Goal: Task Accomplishment & Management: Use online tool/utility

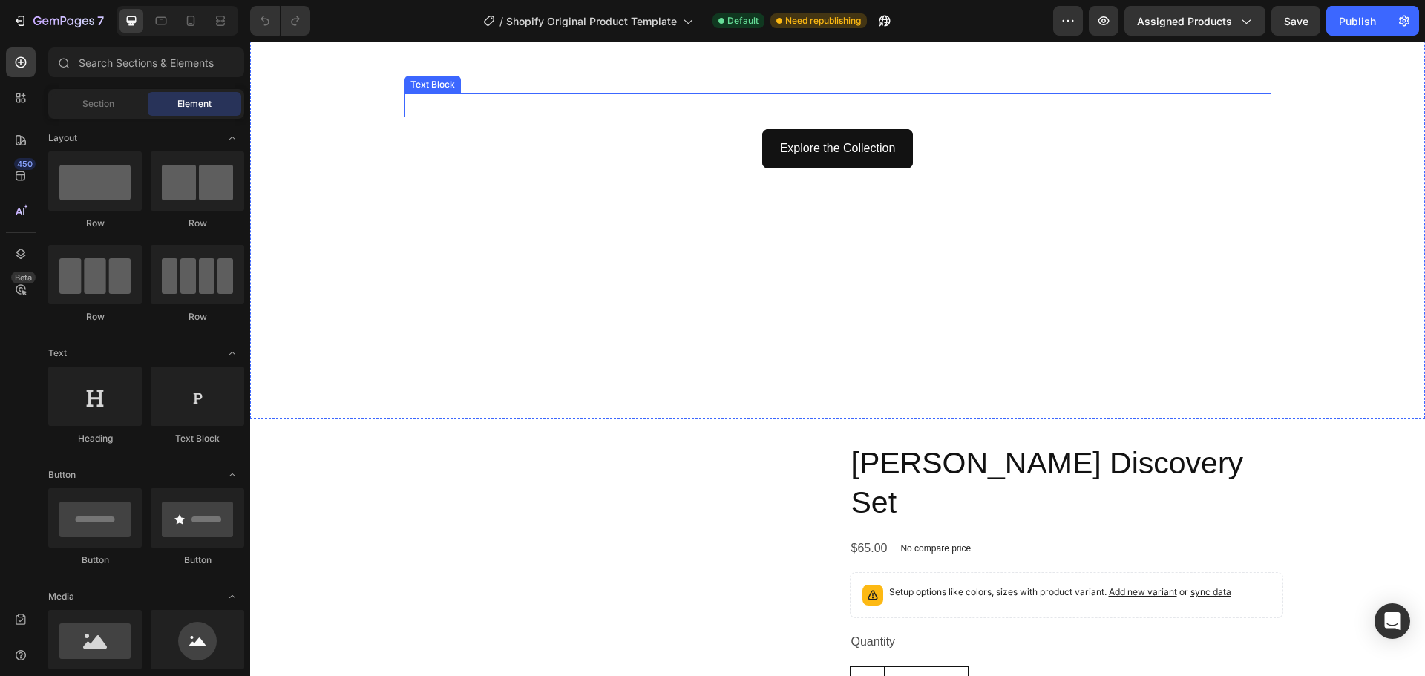
scroll to position [148, 0]
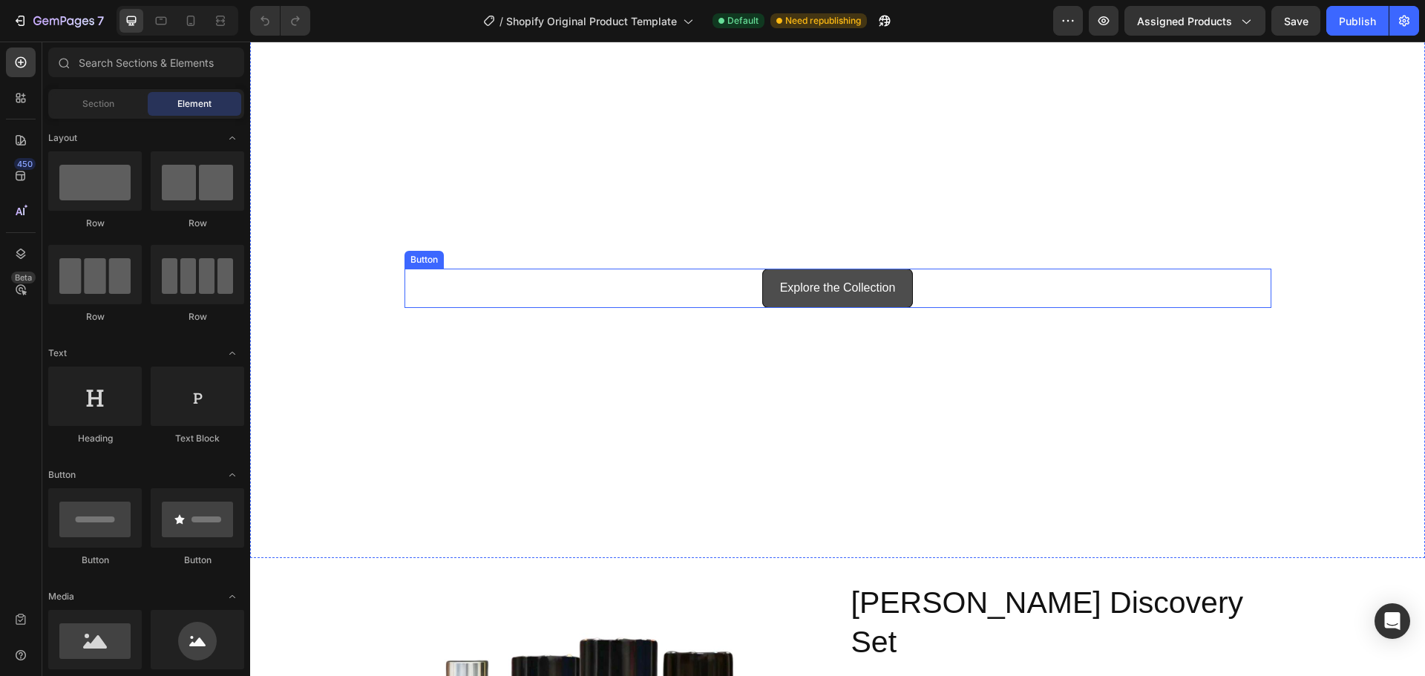
click at [770, 287] on link "Explore the Collection" at bounding box center [837, 288] width 151 height 39
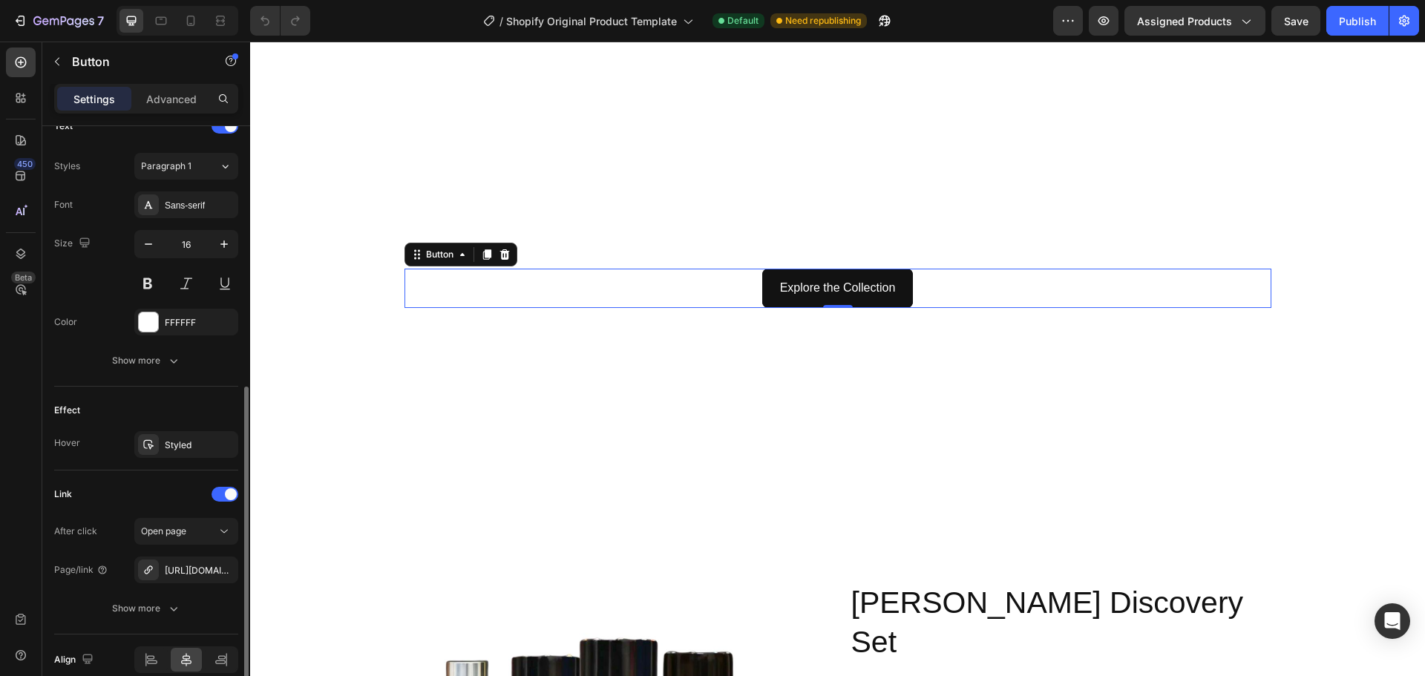
scroll to position [588, 0]
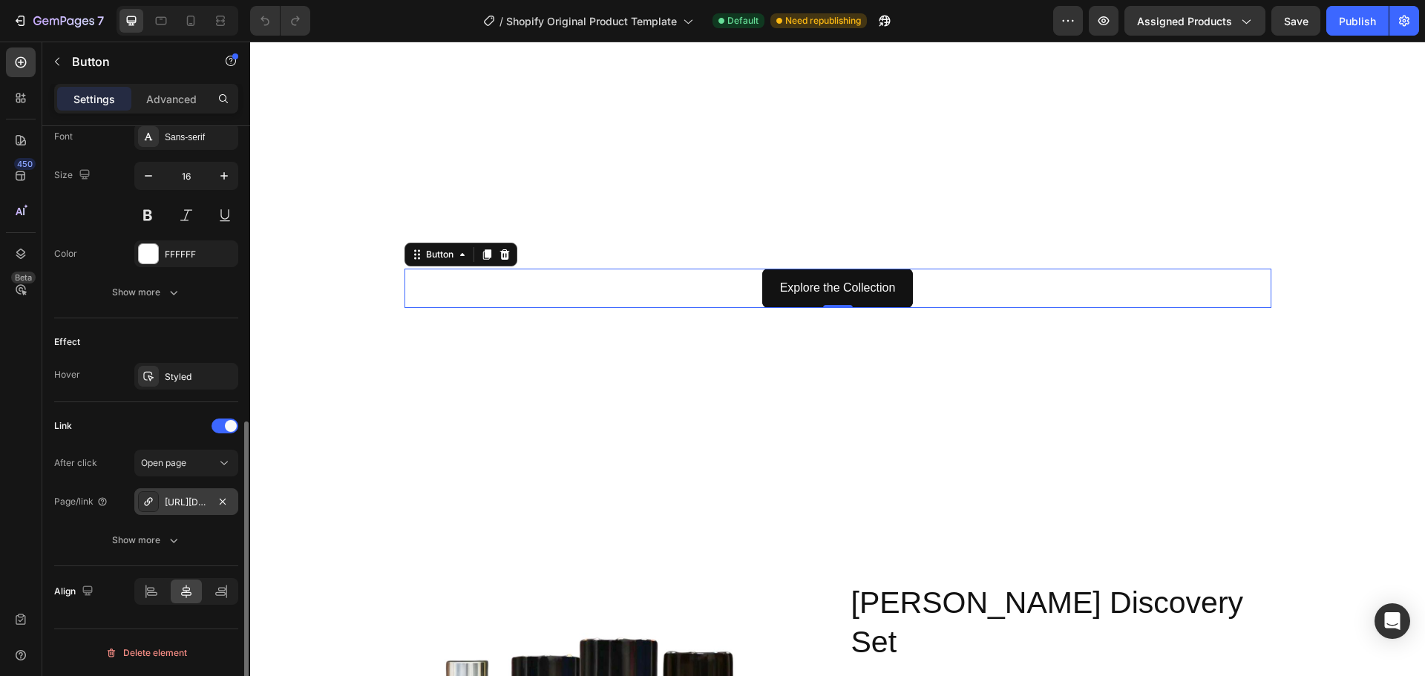
click at [177, 503] on div "[URL][DOMAIN_NAME]" at bounding box center [186, 502] width 43 height 13
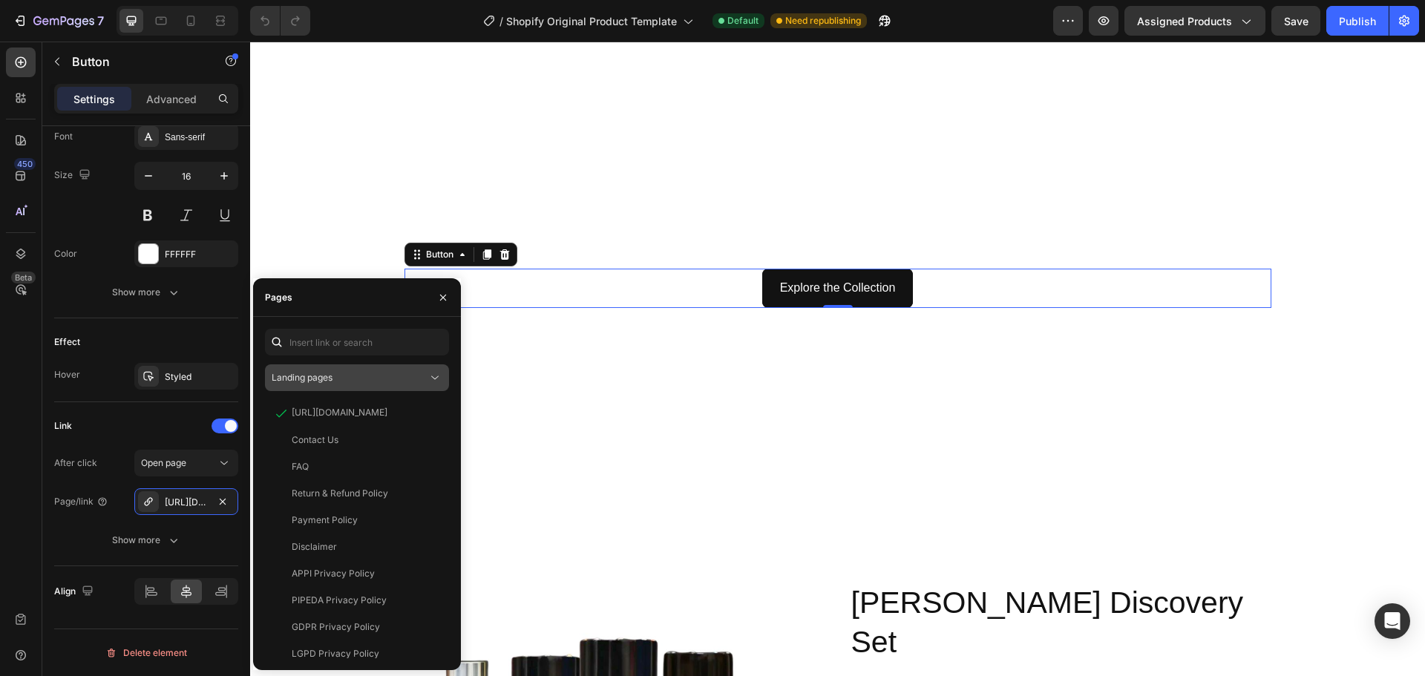
click at [356, 382] on div "Landing pages" at bounding box center [350, 377] width 156 height 13
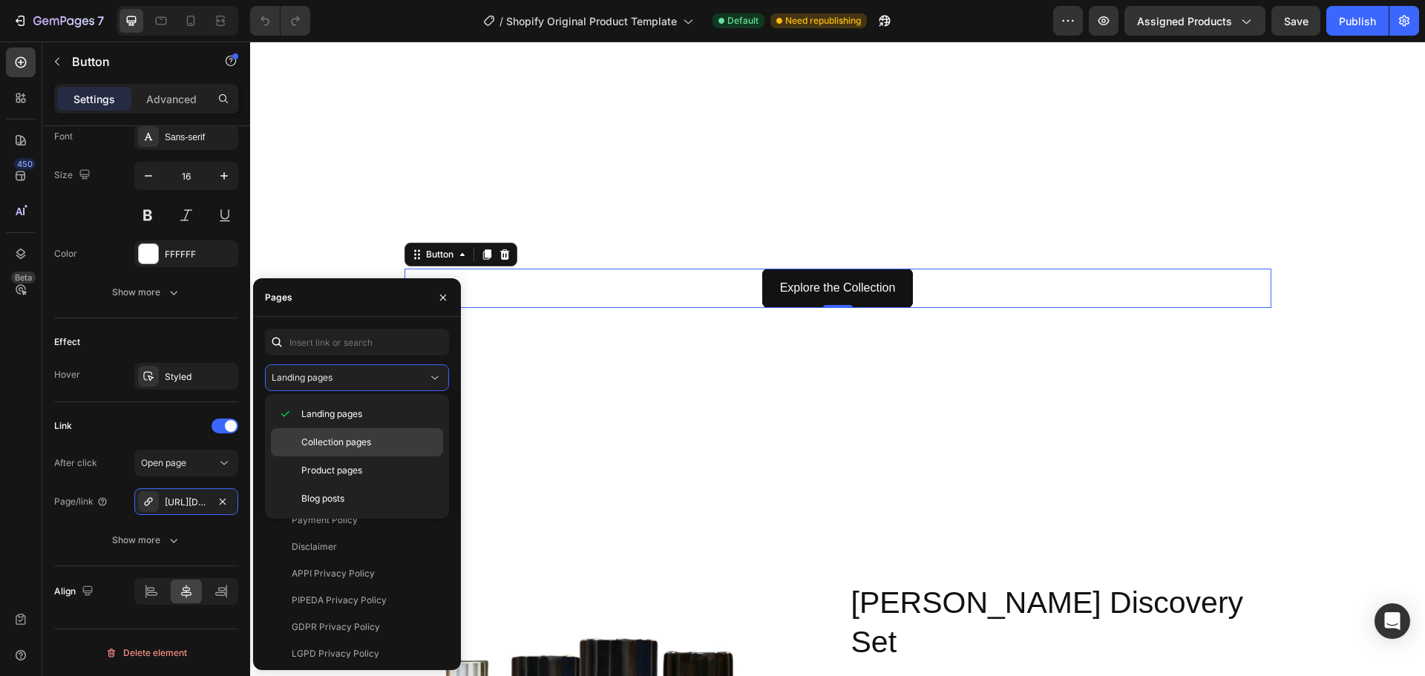
click at [356, 447] on span "Collection pages" at bounding box center [336, 442] width 70 height 13
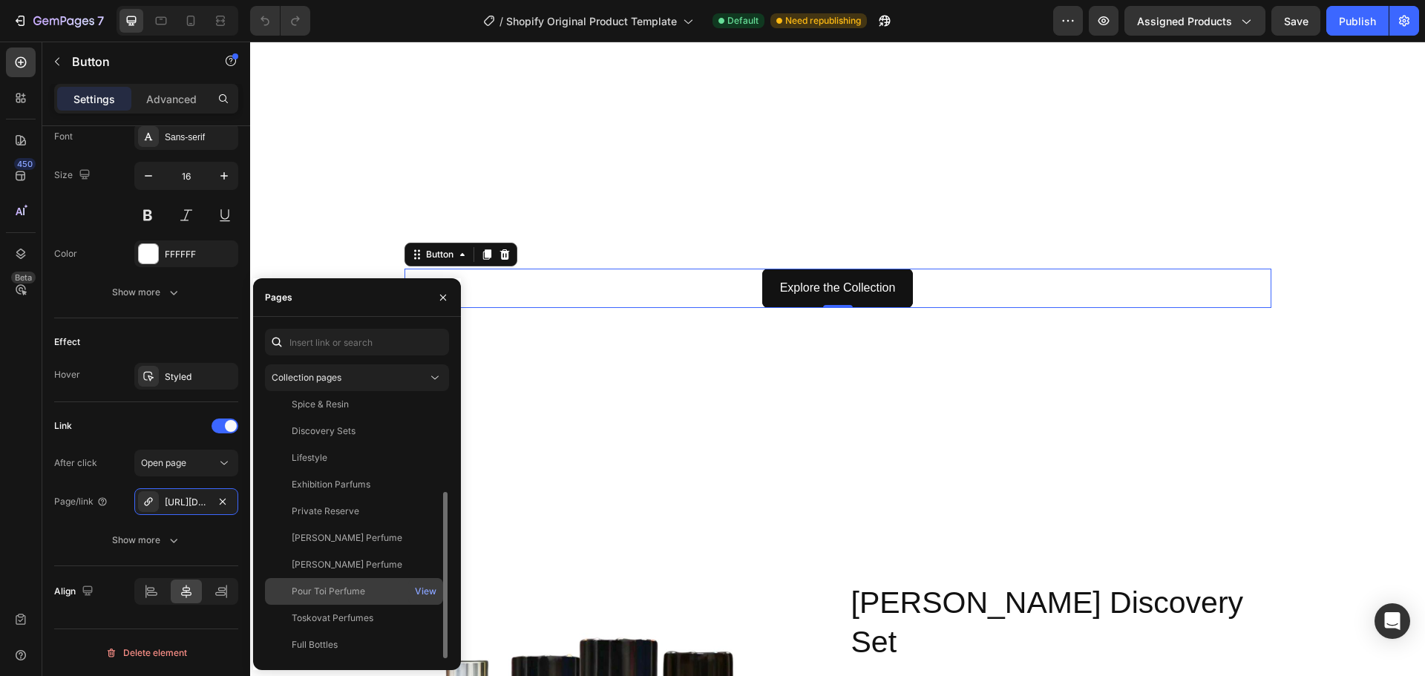
scroll to position [0, 0]
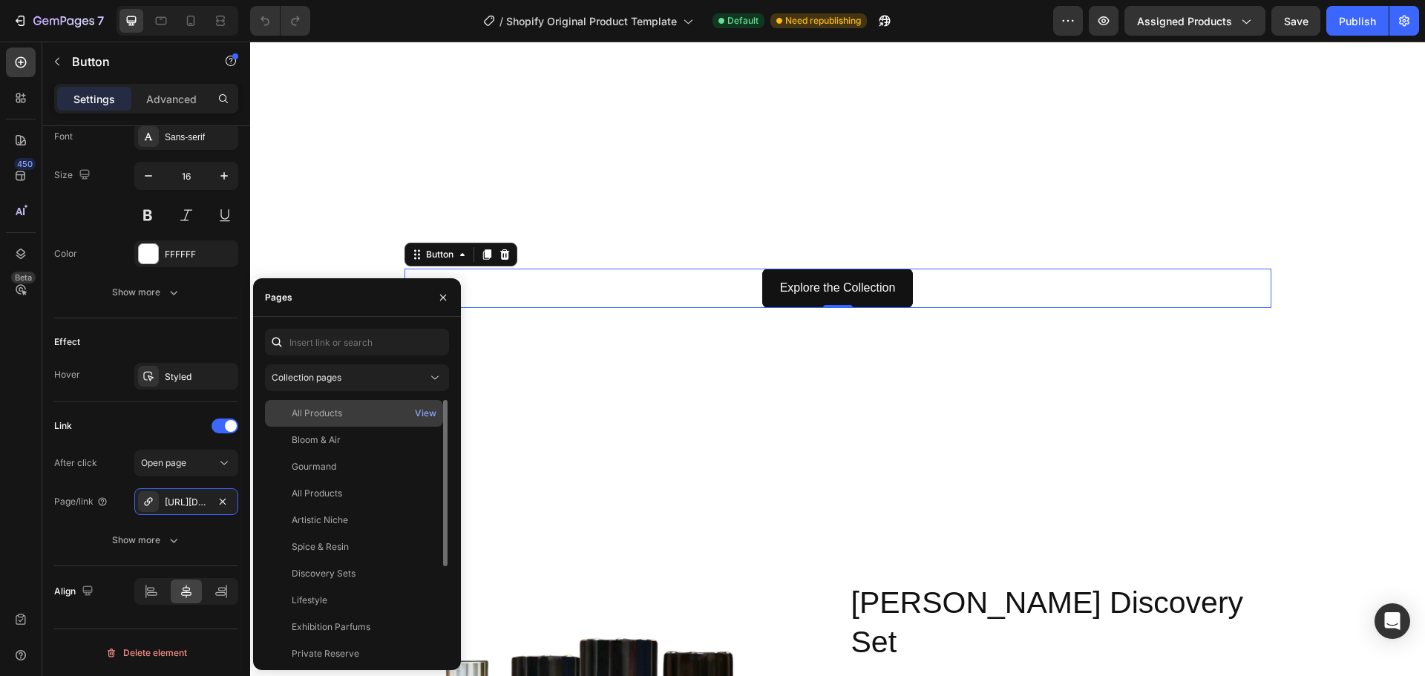
click at [348, 417] on div "All Products" at bounding box center [354, 413] width 166 height 13
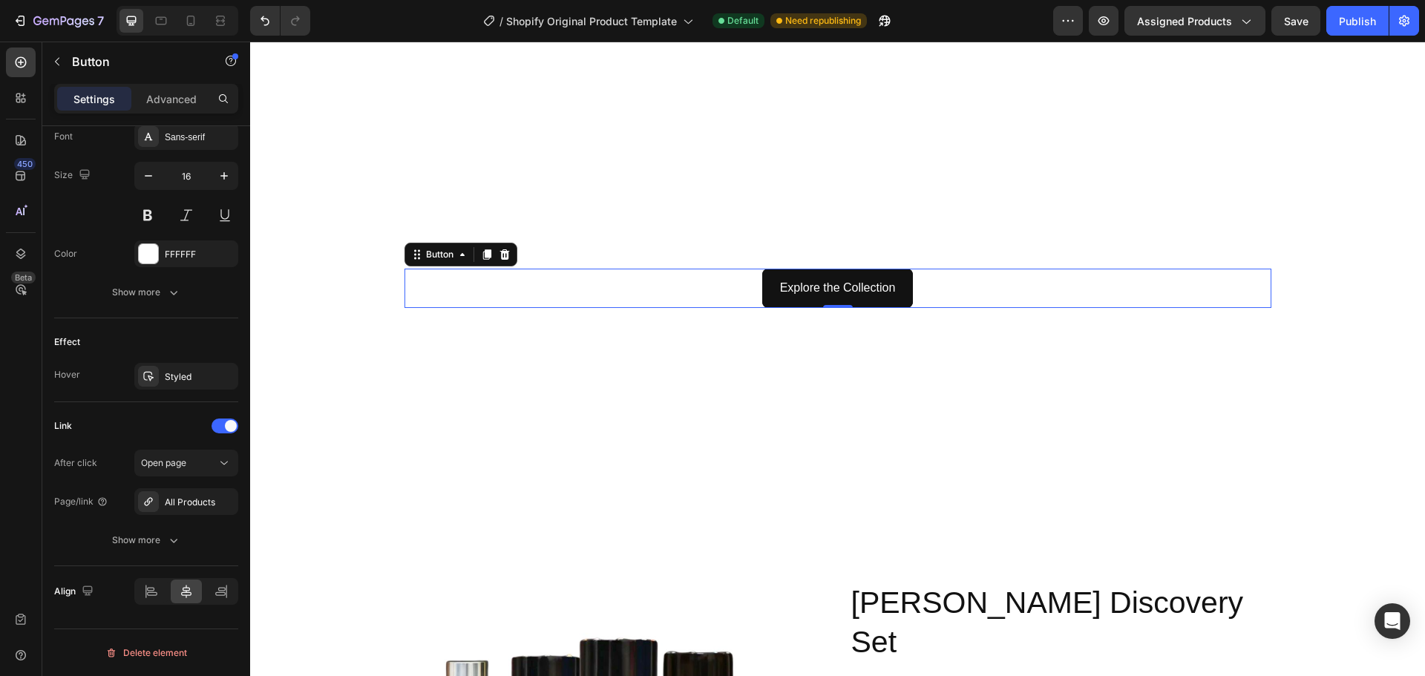
click at [4, 428] on div "450 Beta" at bounding box center [21, 359] width 42 height 635
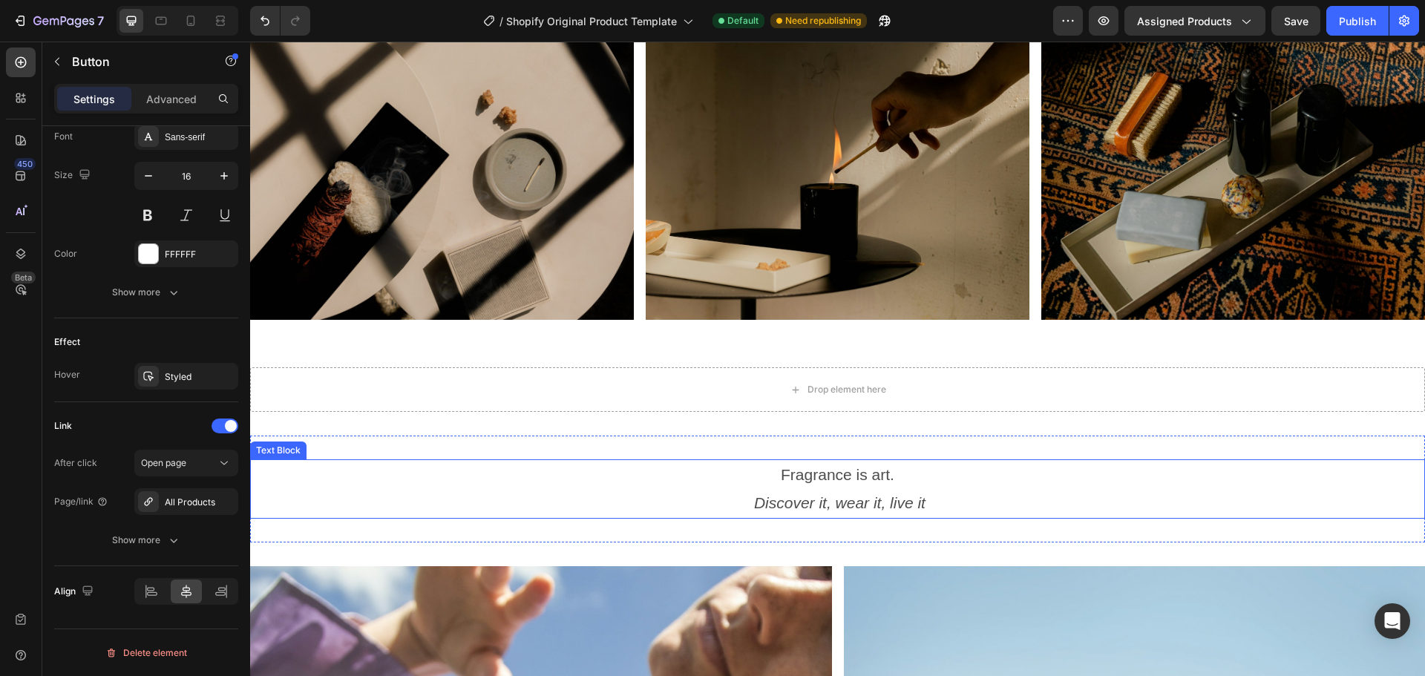
scroll to position [1336, 0]
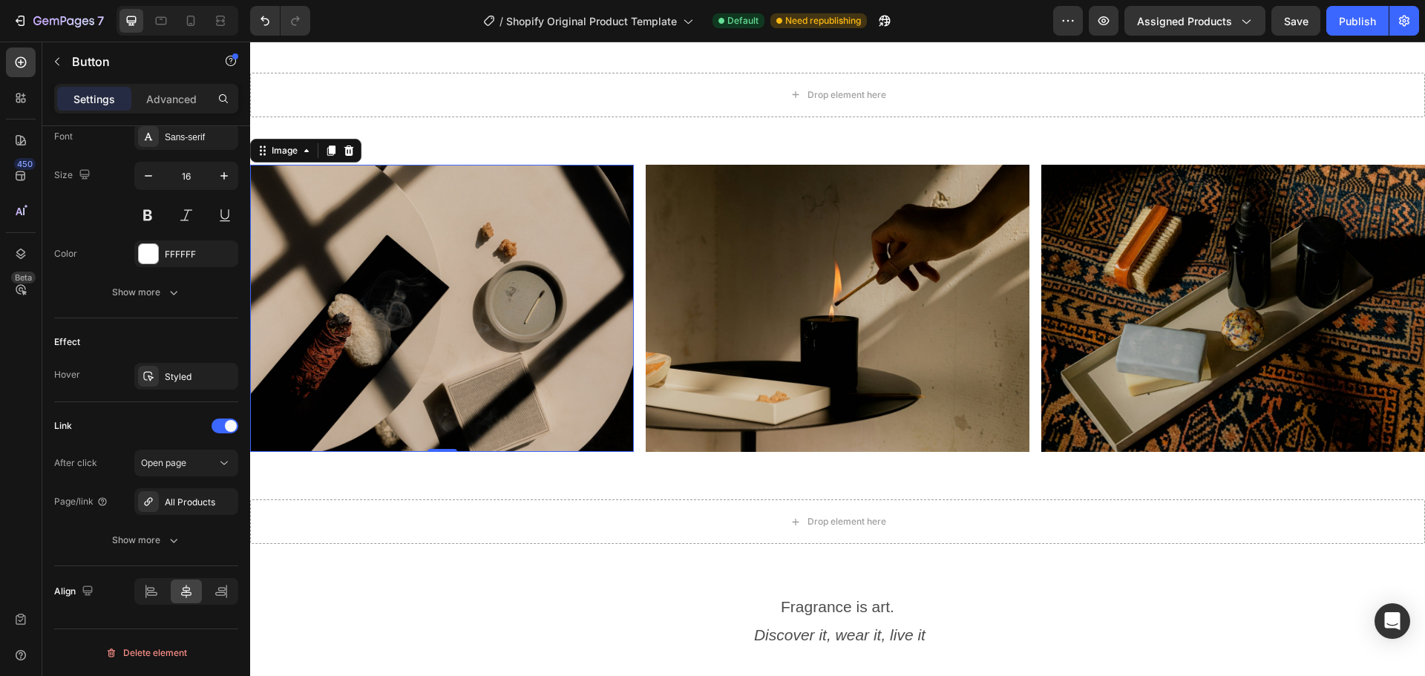
click at [456, 304] on img at bounding box center [442, 309] width 384 height 288
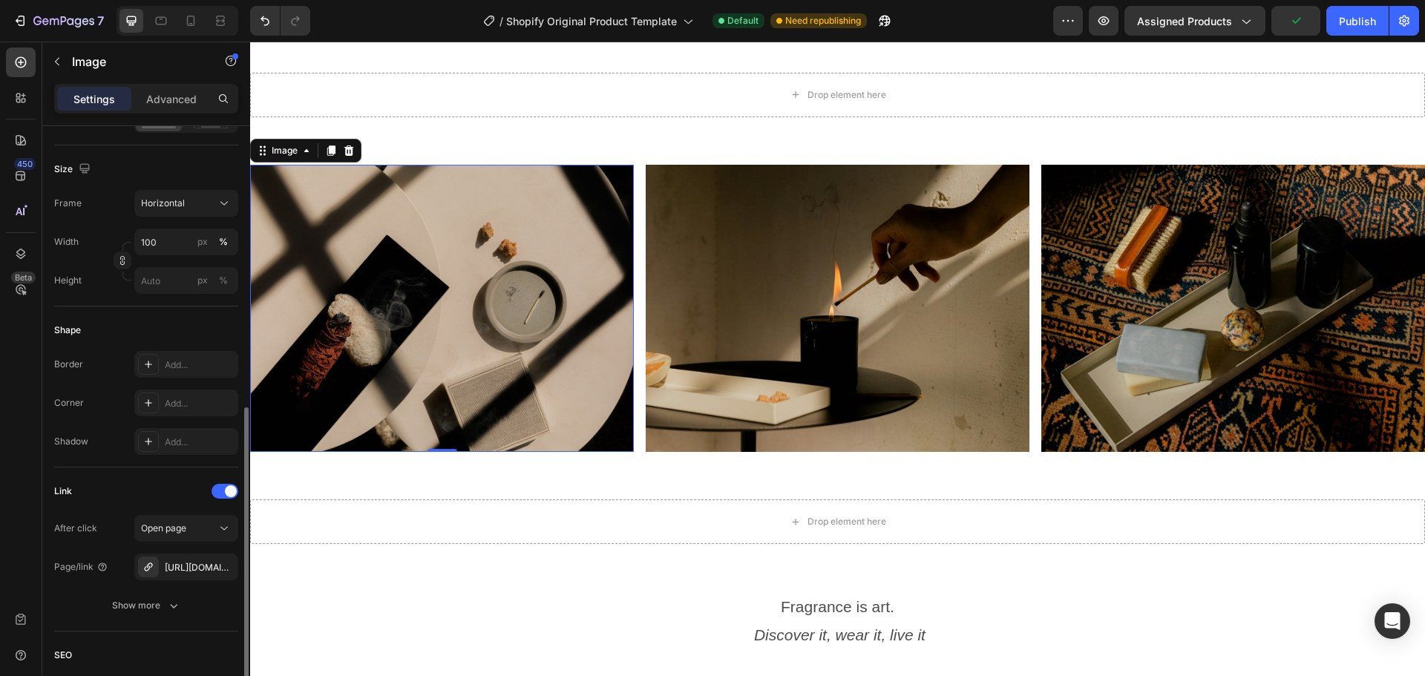
scroll to position [445, 0]
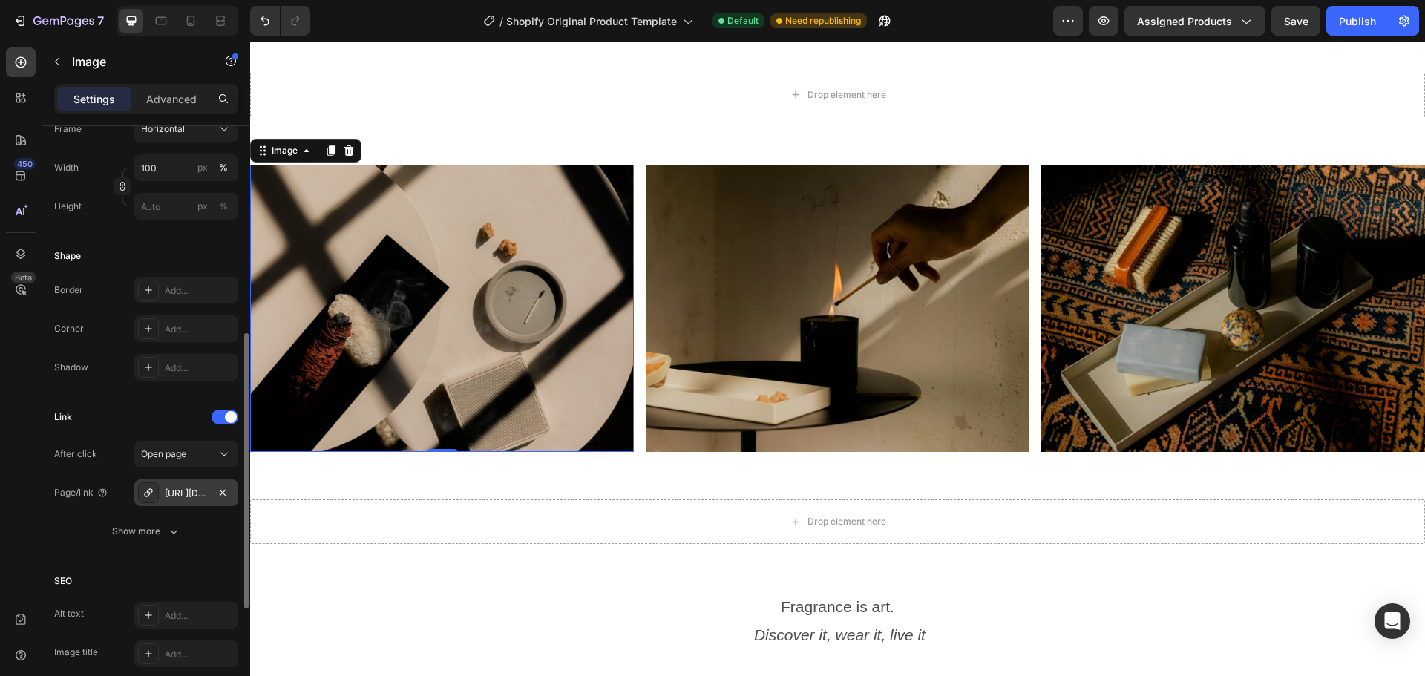
click at [203, 485] on div "[URL][DOMAIN_NAME]" at bounding box center [186, 493] width 104 height 27
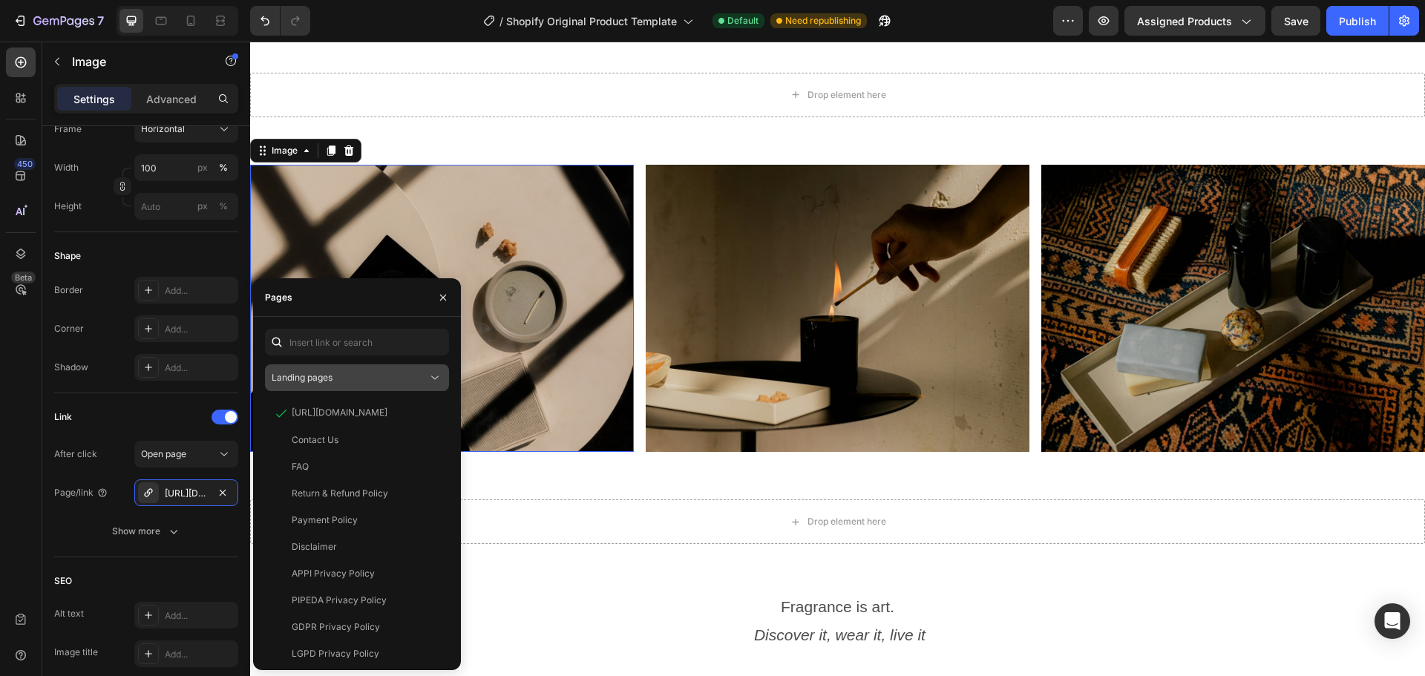
click at [333, 373] on span "Landing pages" at bounding box center [302, 377] width 61 height 11
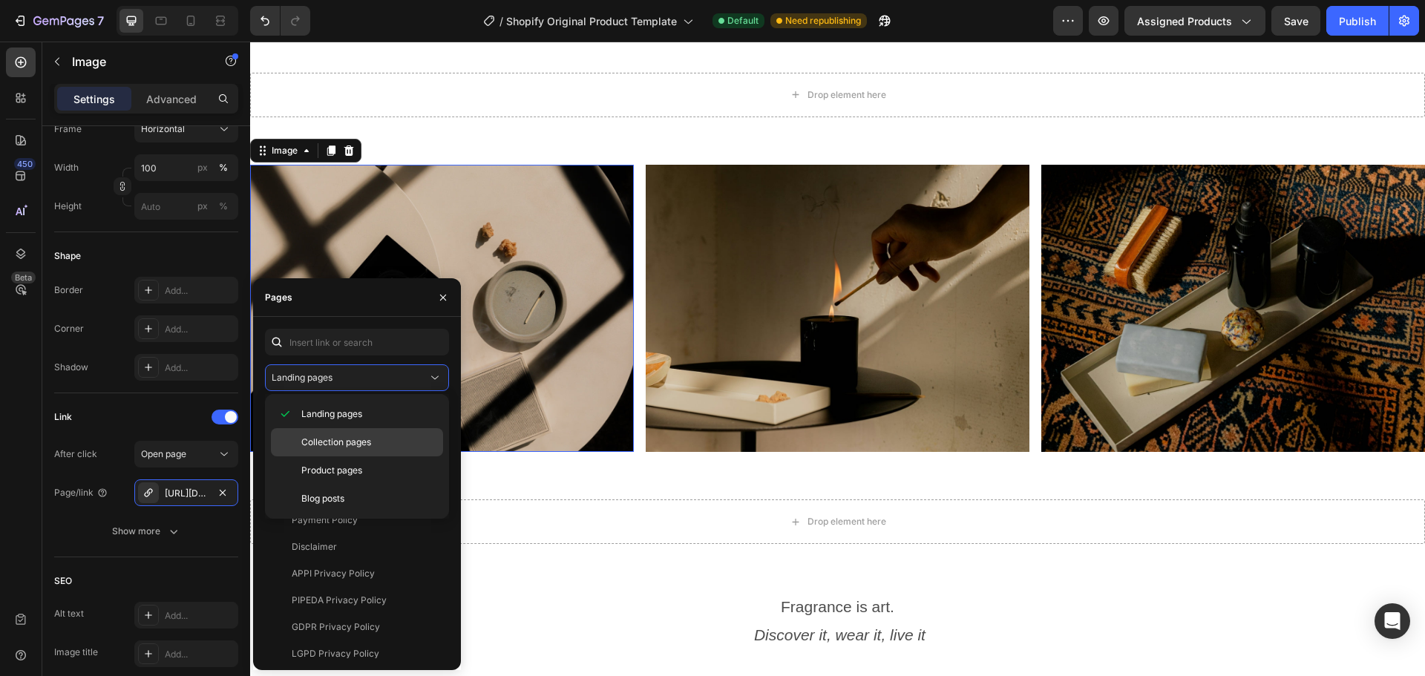
click at [361, 443] on span "Collection pages" at bounding box center [336, 442] width 70 height 13
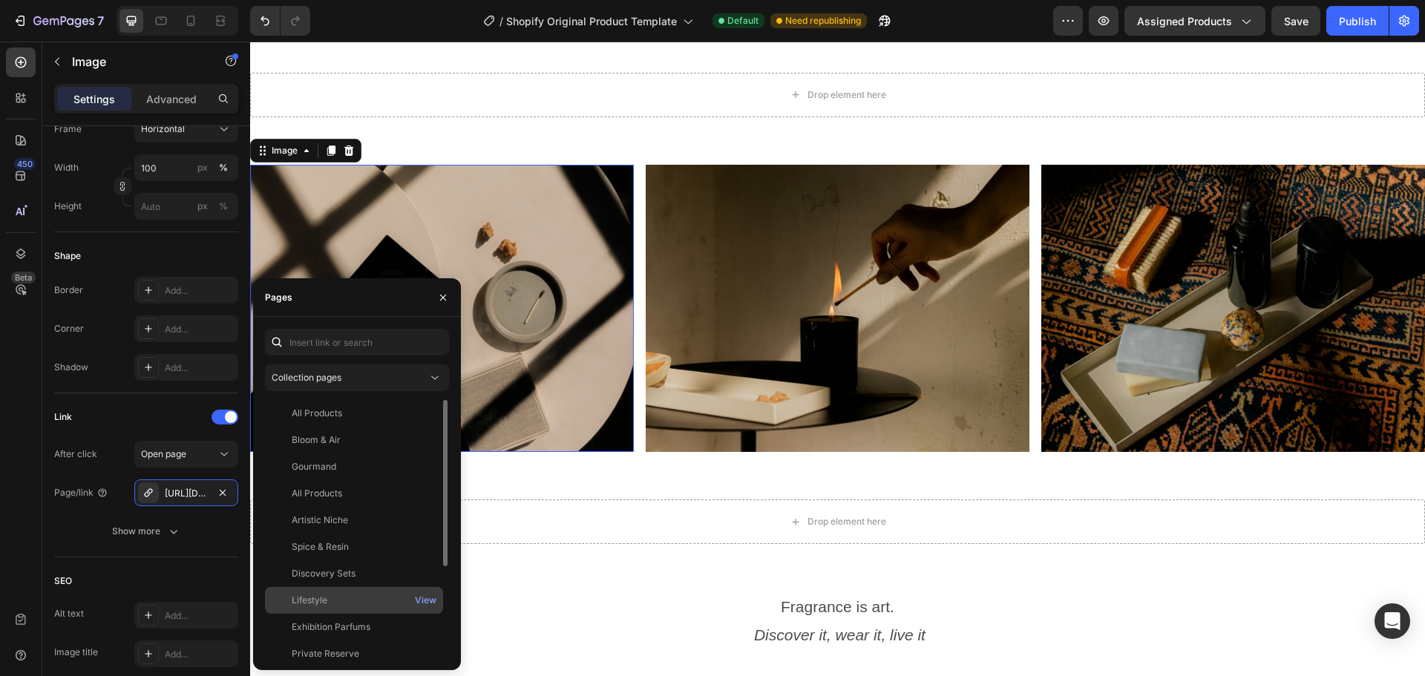
click at [342, 614] on div "Lifestyle View" at bounding box center [354, 627] width 178 height 27
click at [29, 501] on div "450 Beta" at bounding box center [21, 327] width 30 height 558
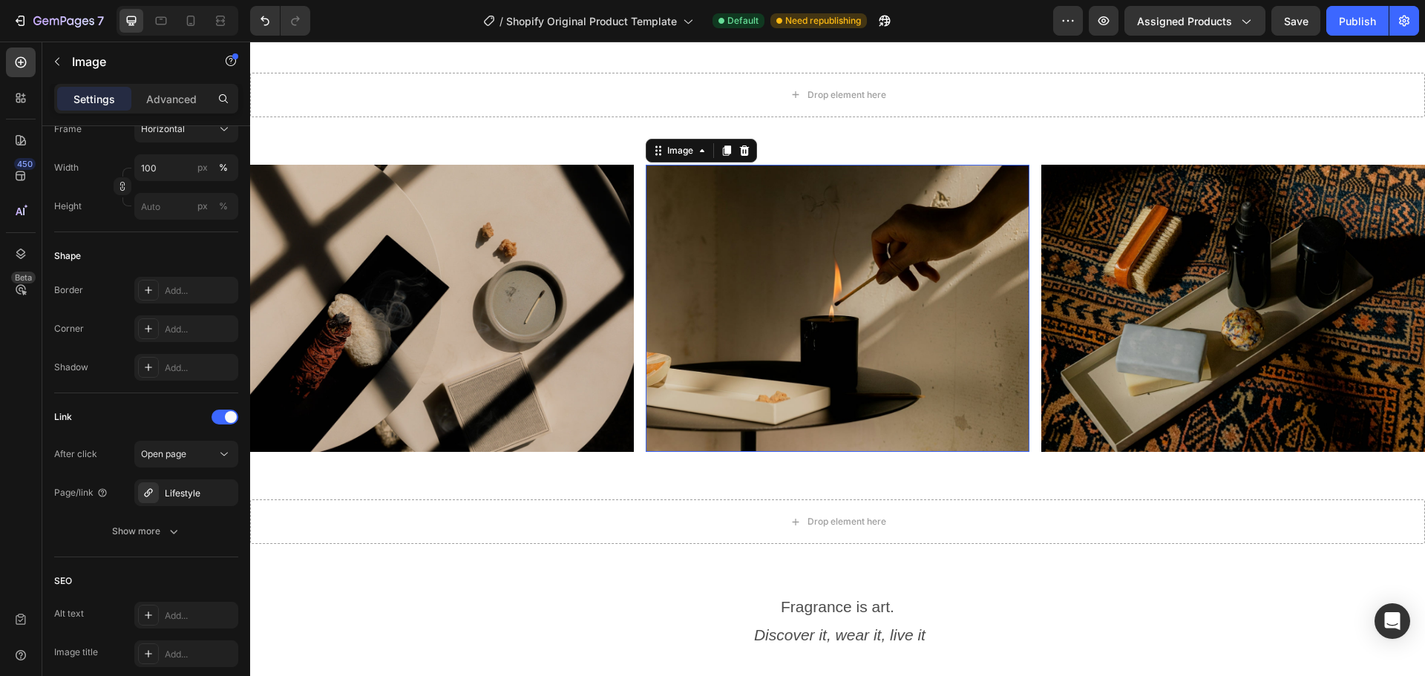
click at [963, 351] on img at bounding box center [838, 309] width 384 height 288
click at [200, 503] on div "[URL][DOMAIN_NAME]" at bounding box center [186, 493] width 104 height 27
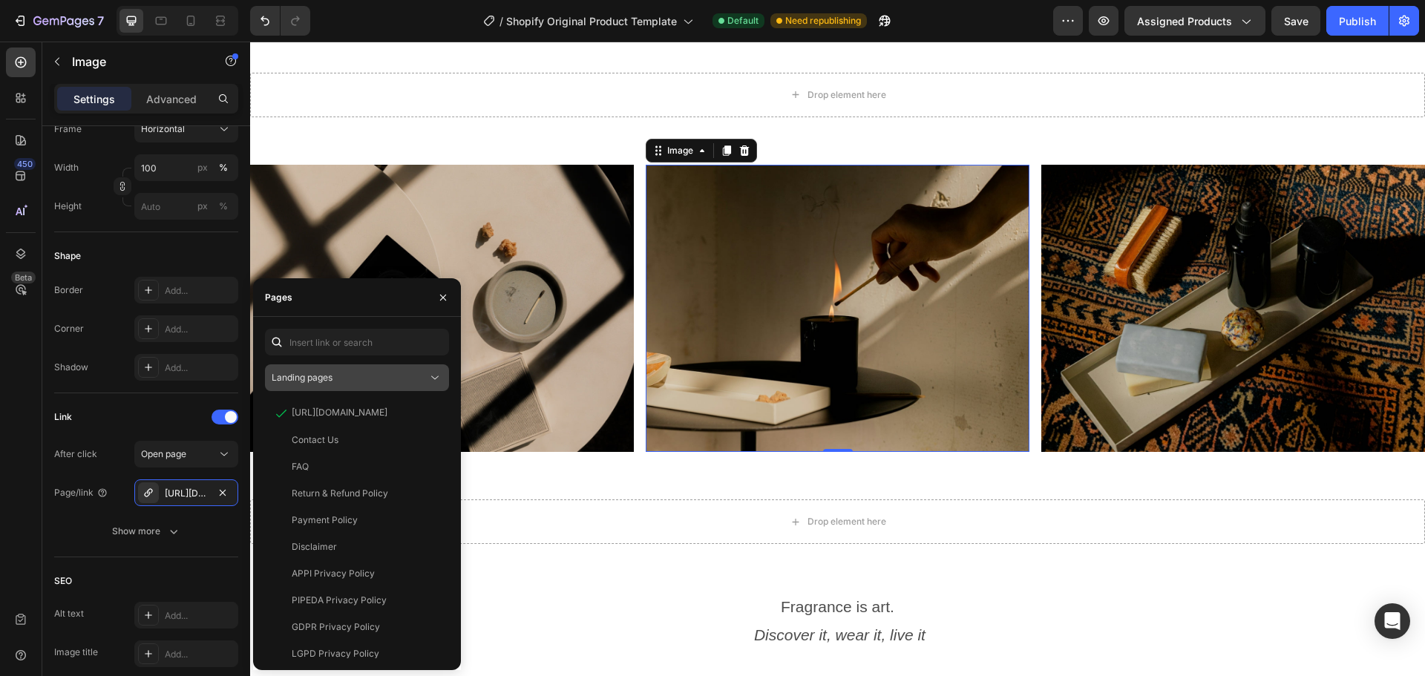
click at [321, 381] on span "Landing pages" at bounding box center [302, 377] width 61 height 11
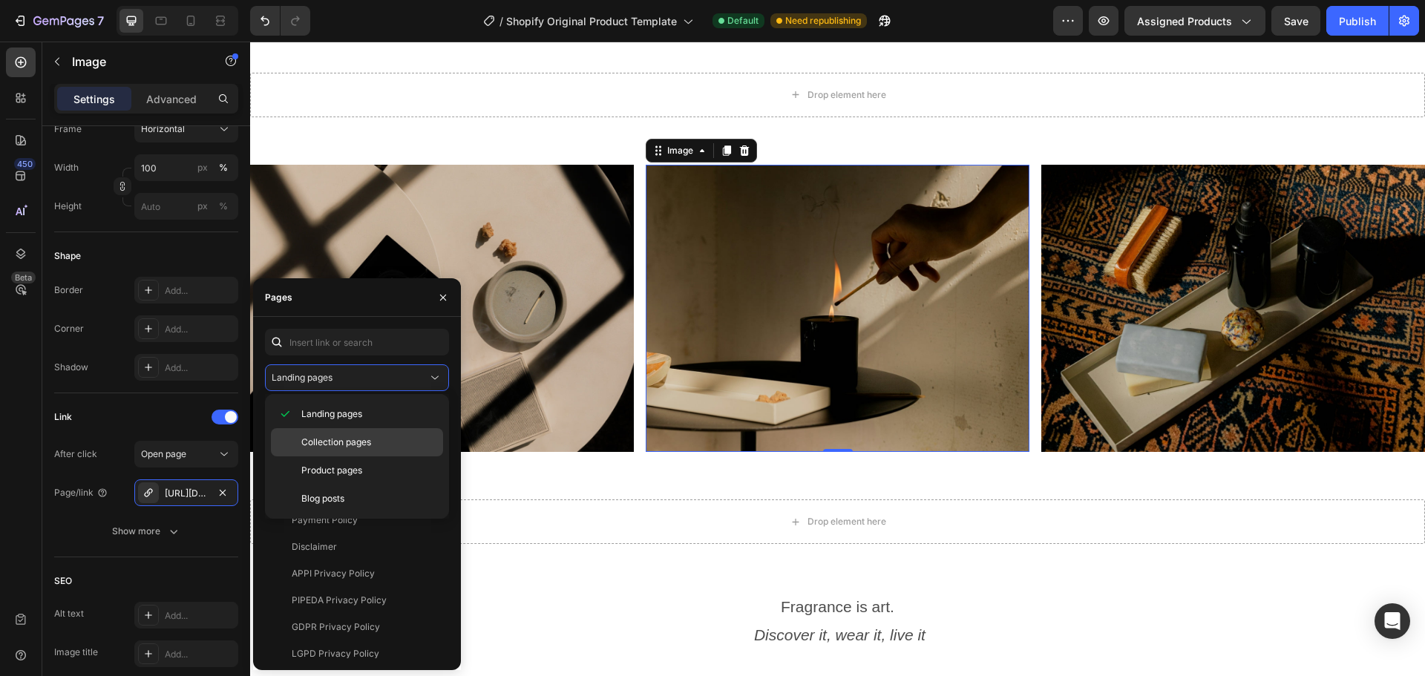
click at [348, 448] on span "Collection pages" at bounding box center [336, 442] width 70 height 13
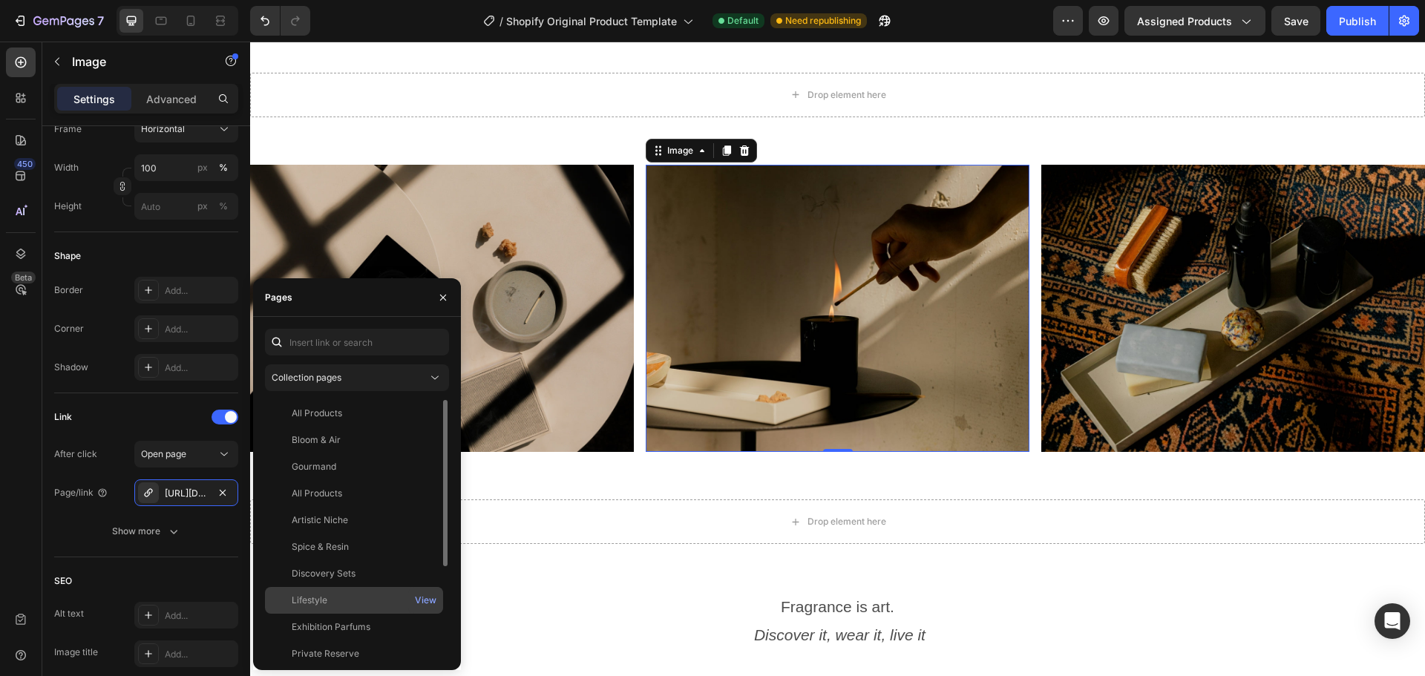
click at [299, 607] on div "Lifestyle" at bounding box center [310, 600] width 36 height 13
click at [16, 464] on div "450 Beta" at bounding box center [21, 327] width 30 height 558
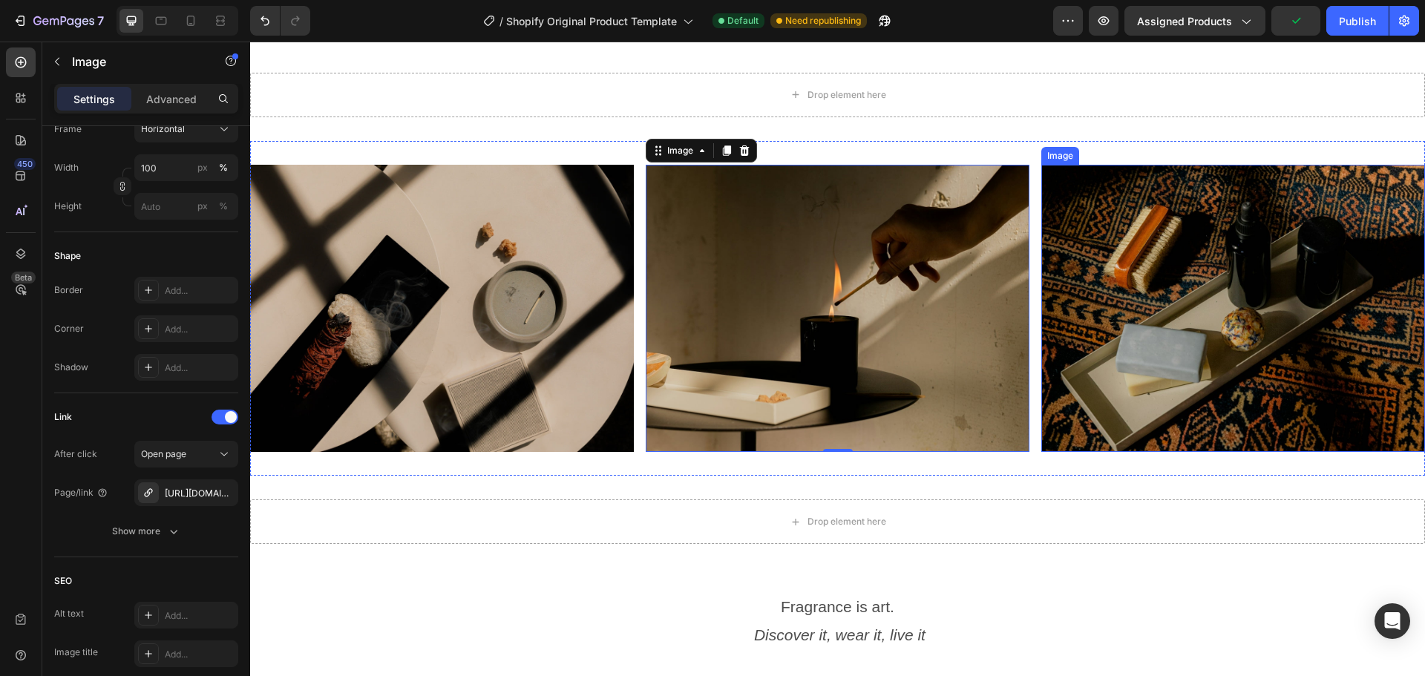
click at [1082, 328] on img at bounding box center [1234, 309] width 384 height 288
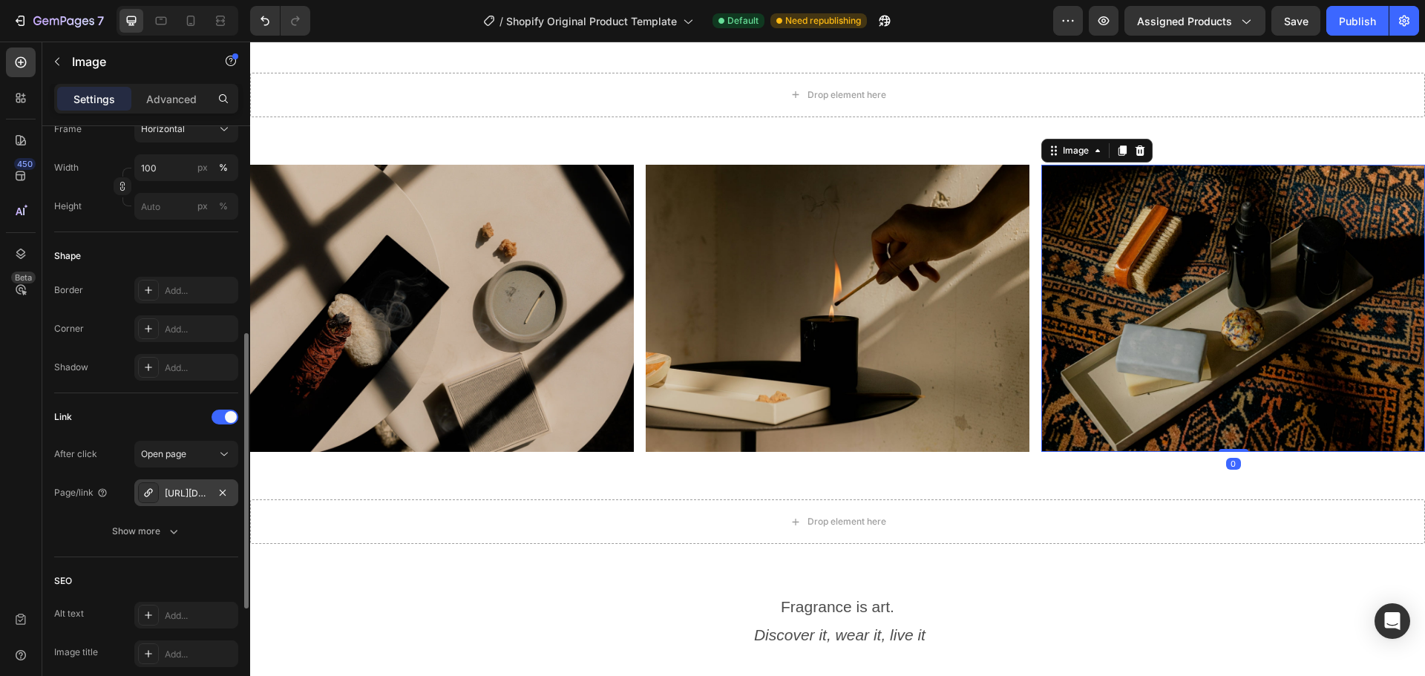
click at [176, 497] on div "[URL][DOMAIN_NAME]" at bounding box center [186, 493] width 43 height 13
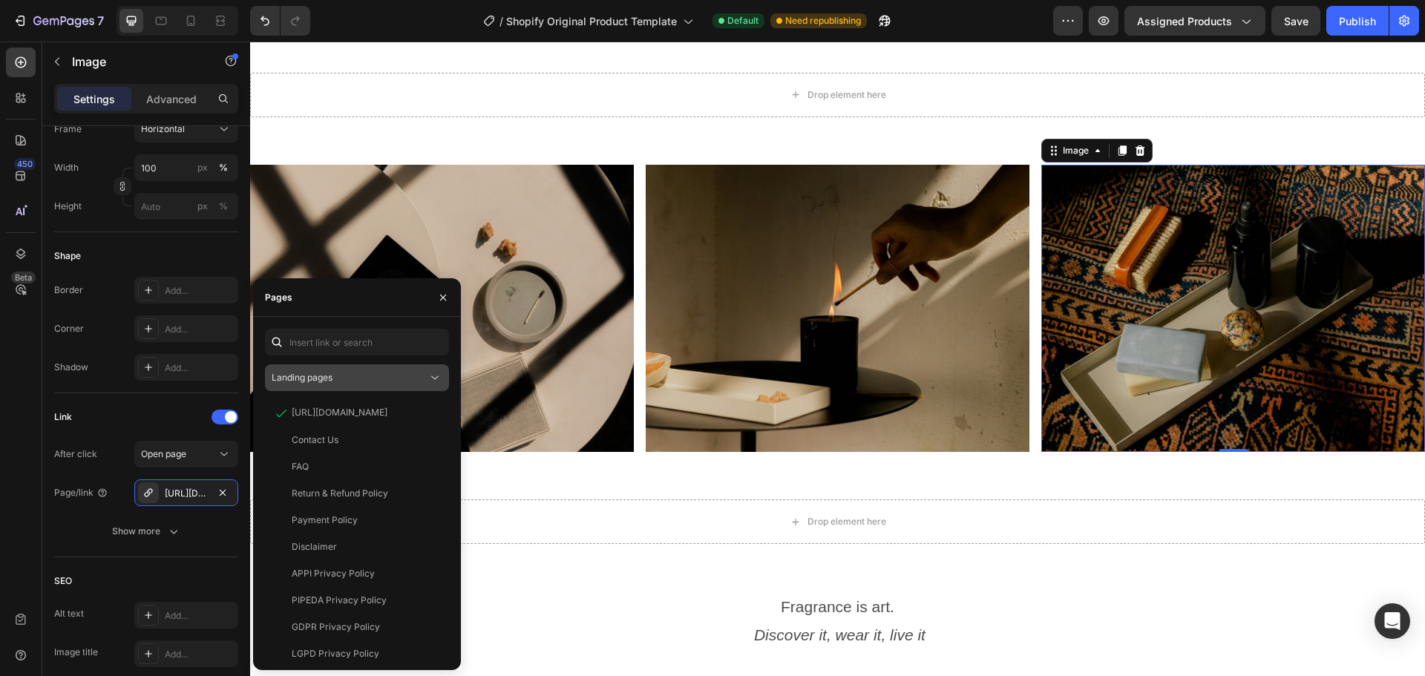
click at [302, 377] on span "Landing pages" at bounding box center [302, 377] width 61 height 11
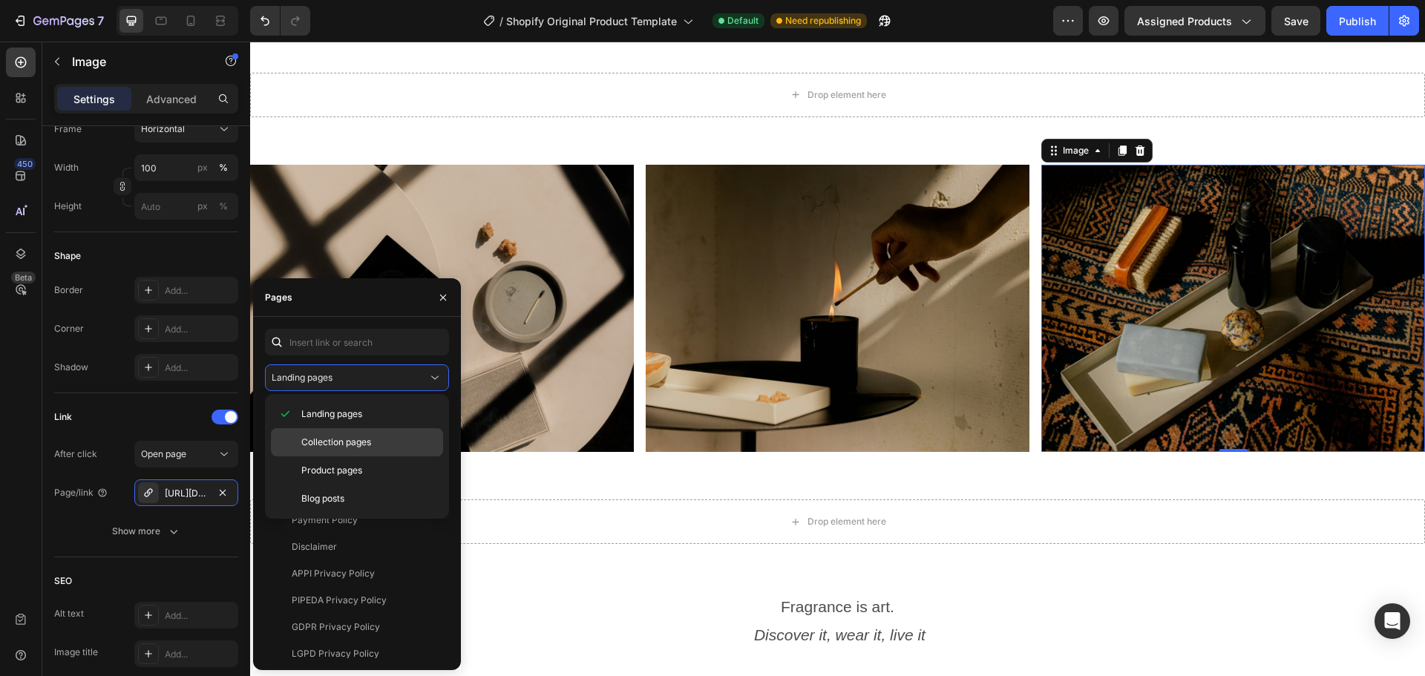
click at [336, 440] on span "Collection pages" at bounding box center [336, 442] width 70 height 13
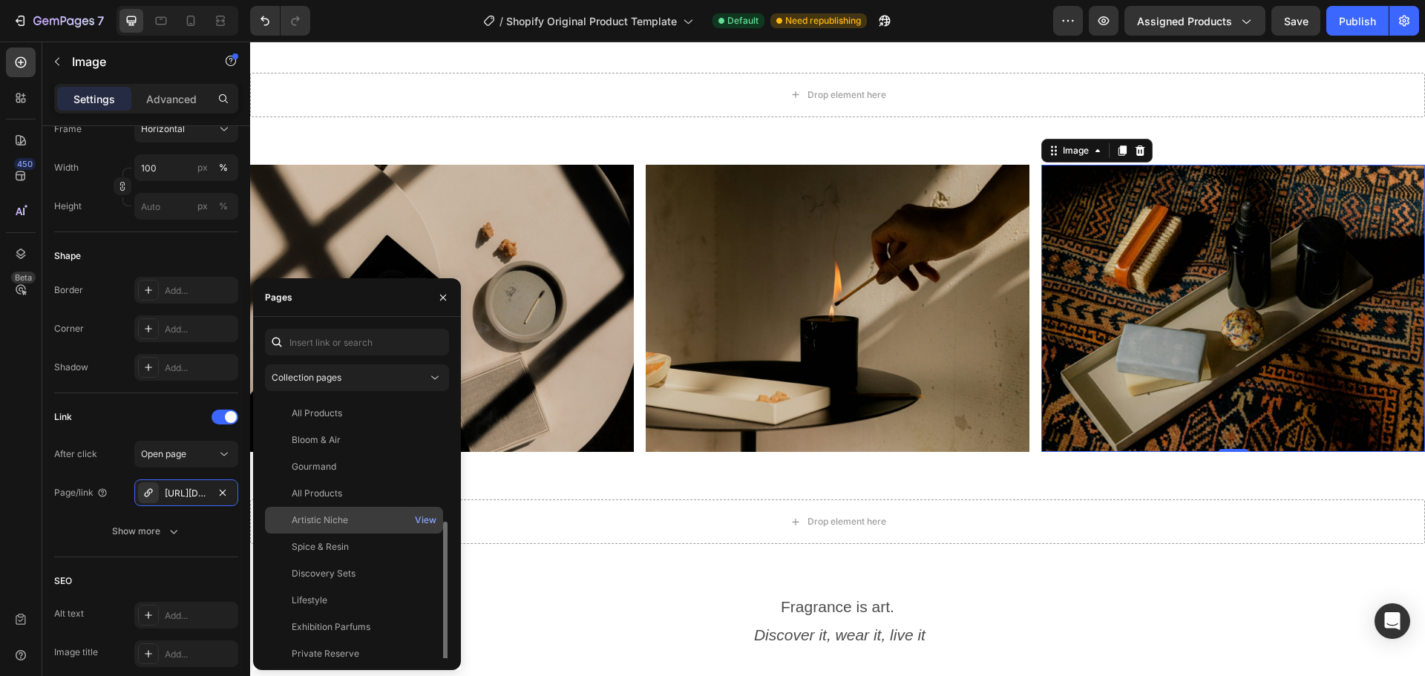
scroll to position [143, 0]
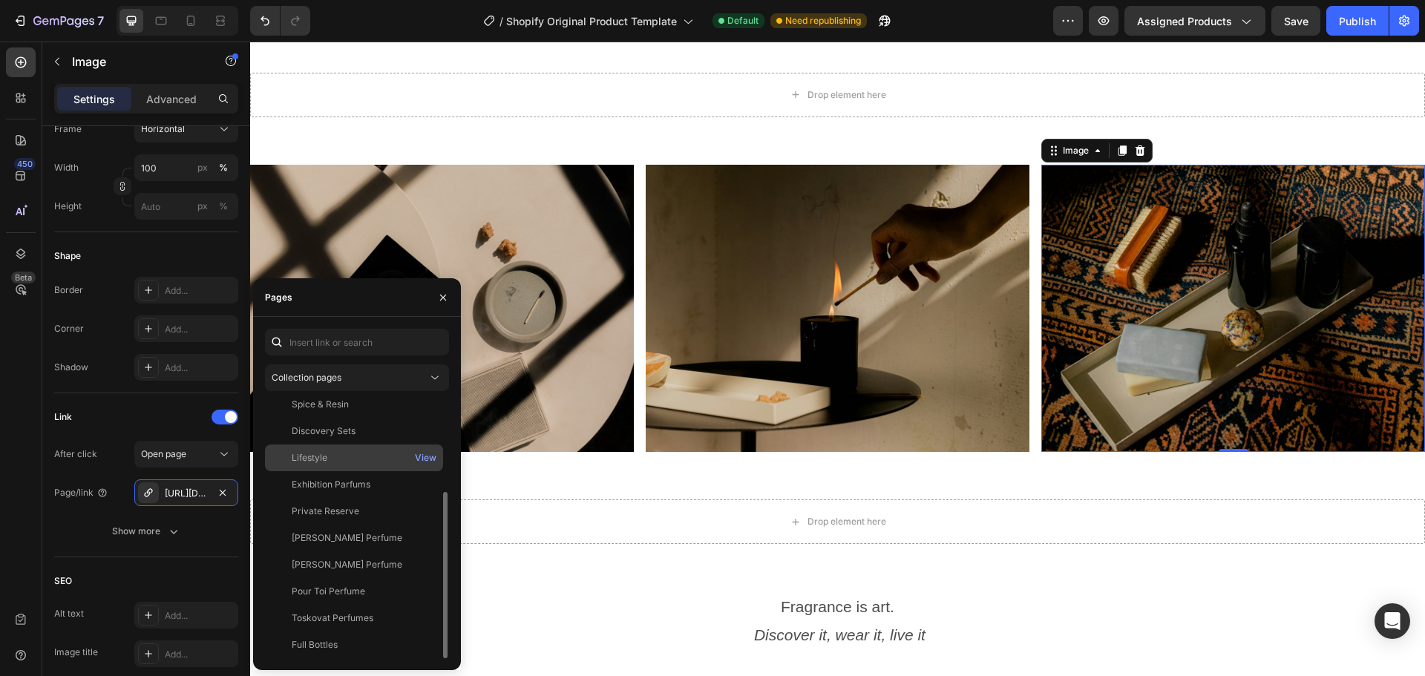
click at [327, 471] on div "Lifestyle View" at bounding box center [354, 484] width 178 height 27
click at [14, 495] on div "450 Beta" at bounding box center [21, 327] width 30 height 558
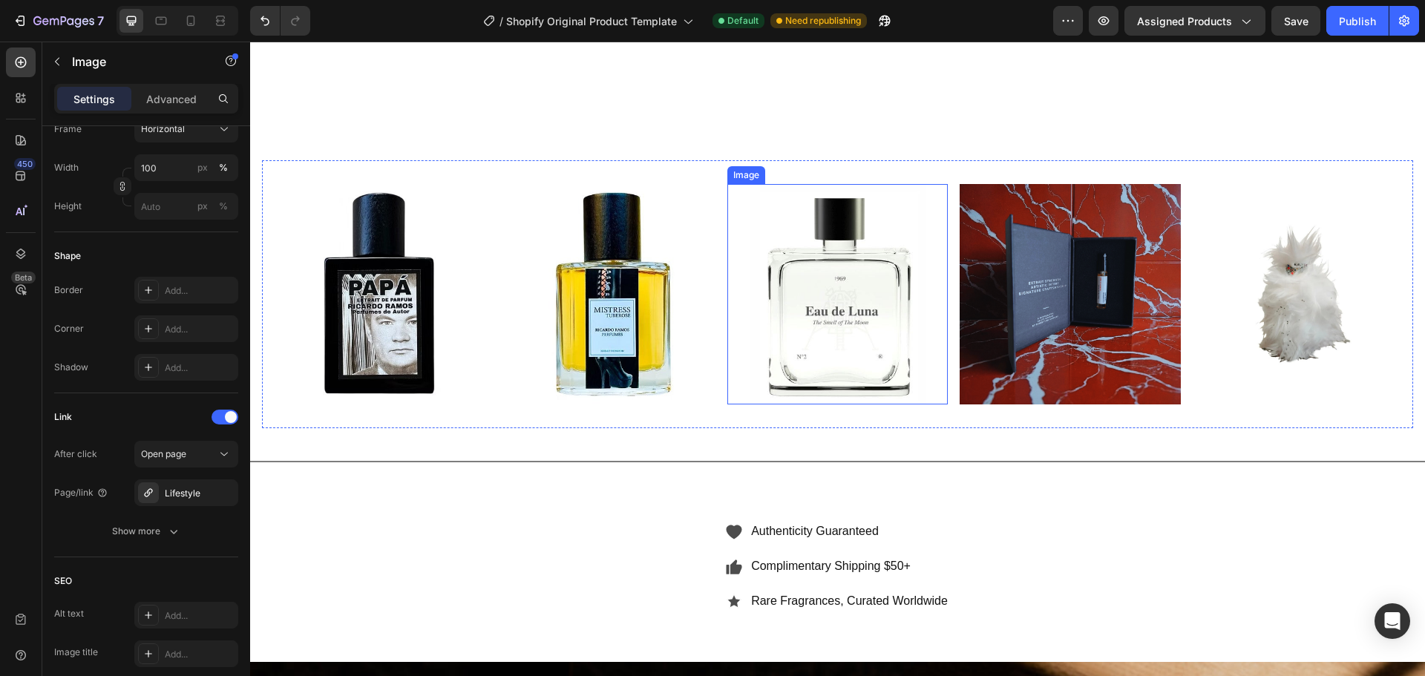
scroll to position [4529, 0]
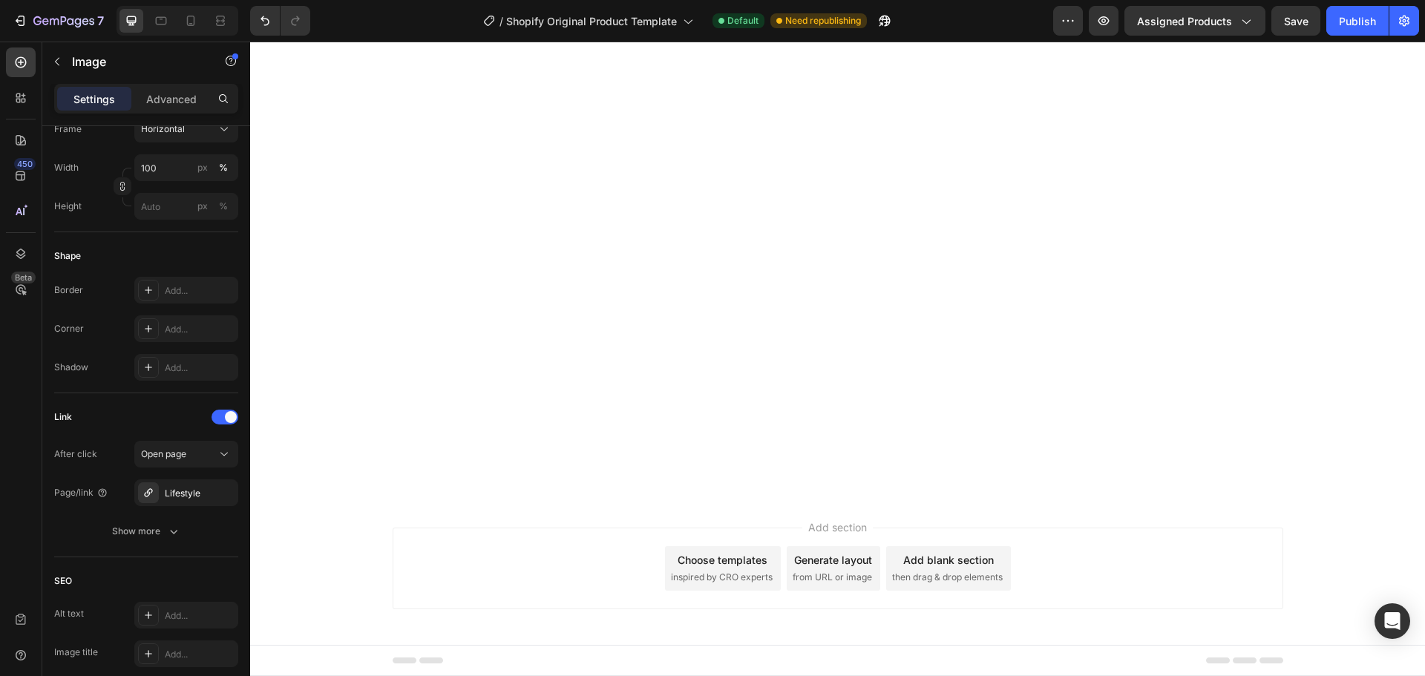
click at [207, 494] on div "[URL][DOMAIN_NAME]" at bounding box center [186, 493] width 43 height 13
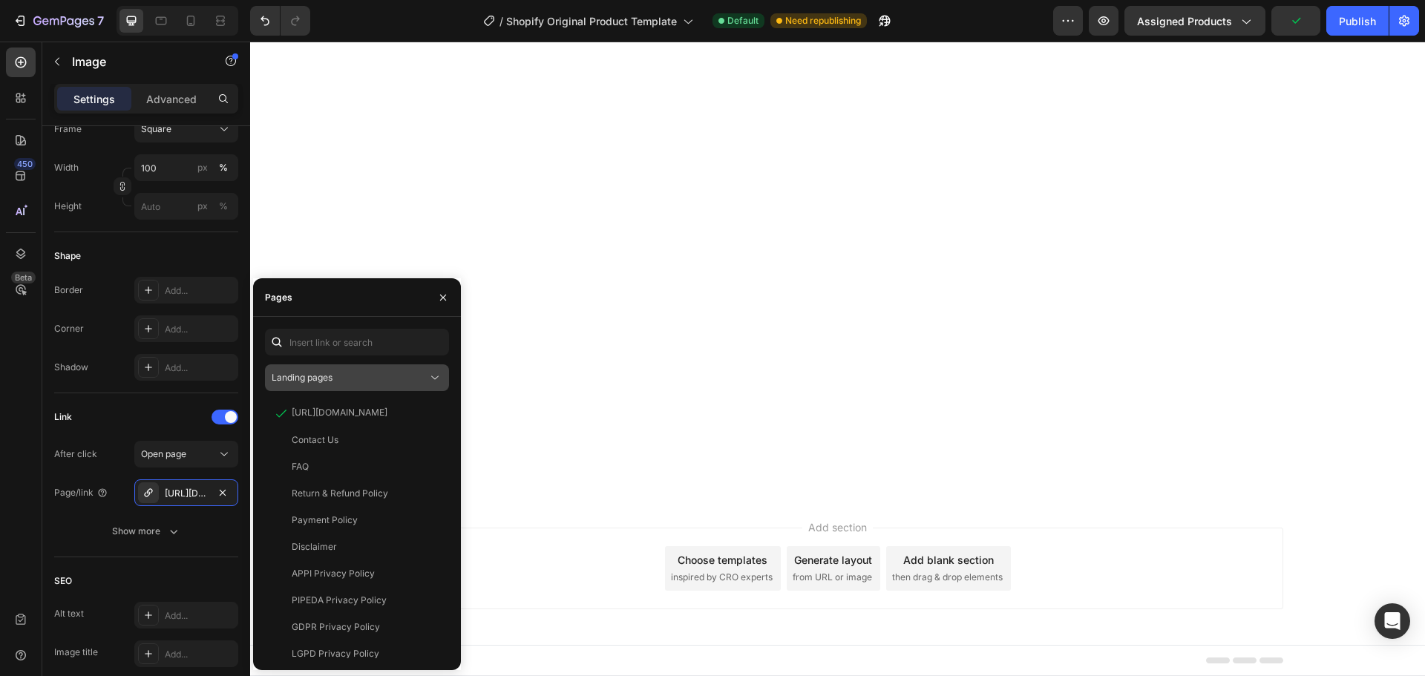
click at [336, 376] on div "Landing pages" at bounding box center [350, 377] width 156 height 13
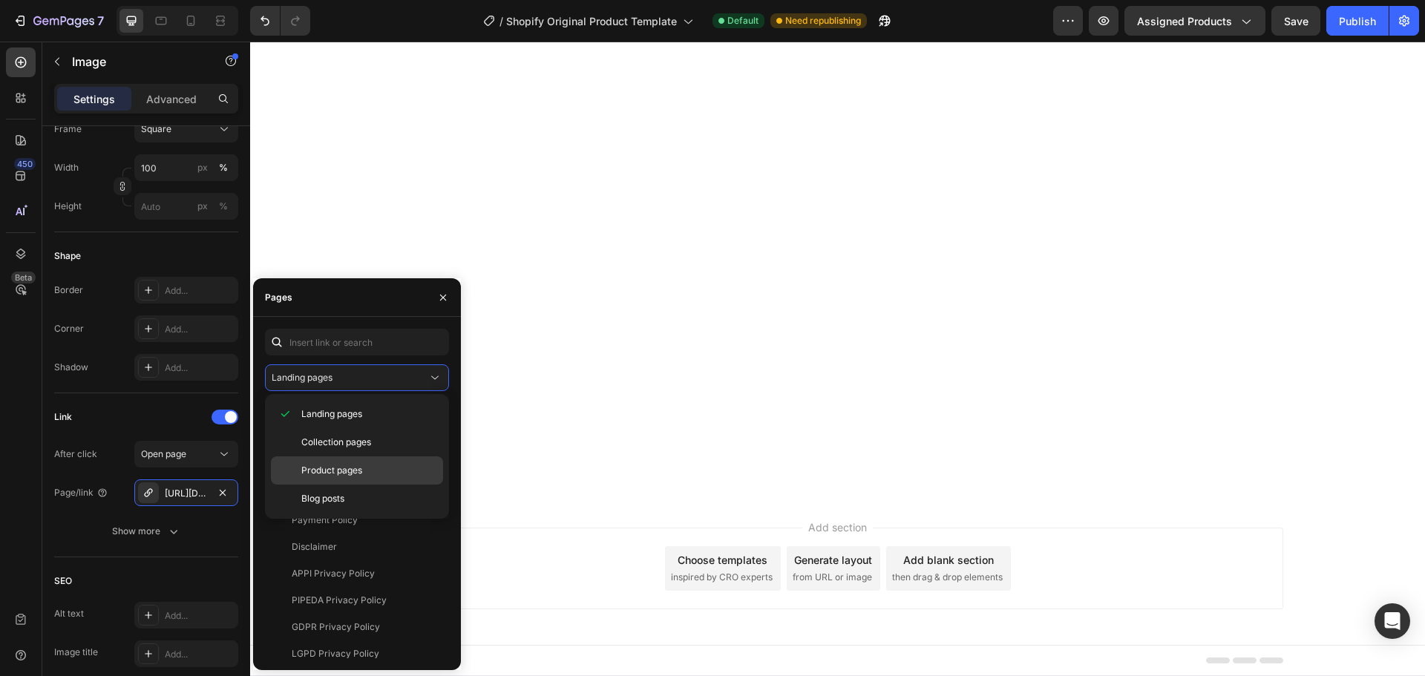
click at [333, 485] on div "Product pages" at bounding box center [357, 499] width 172 height 28
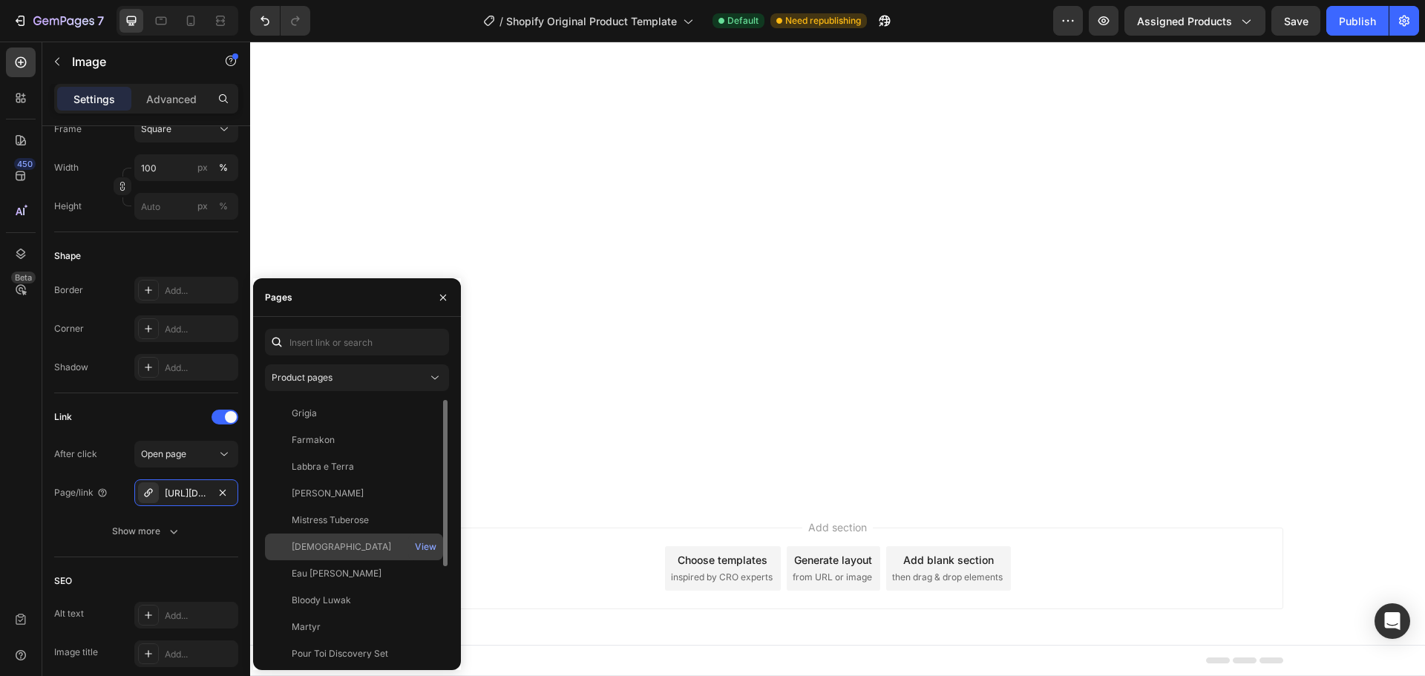
click at [319, 546] on div "[DEMOGRAPHIC_DATA]" at bounding box center [354, 546] width 166 height 13
click at [4, 506] on div "450 Beta" at bounding box center [21, 359] width 42 height 635
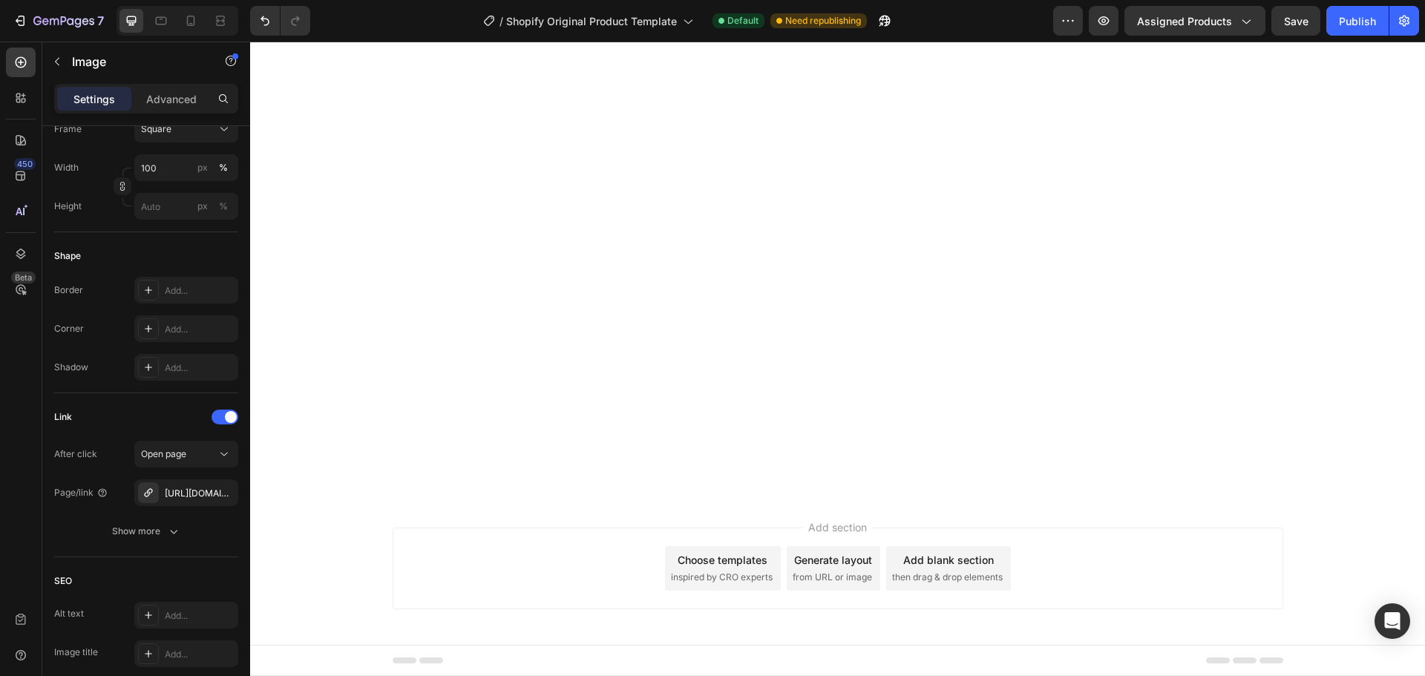
click at [192, 500] on div "[URL][DOMAIN_NAME]" at bounding box center [186, 493] width 43 height 13
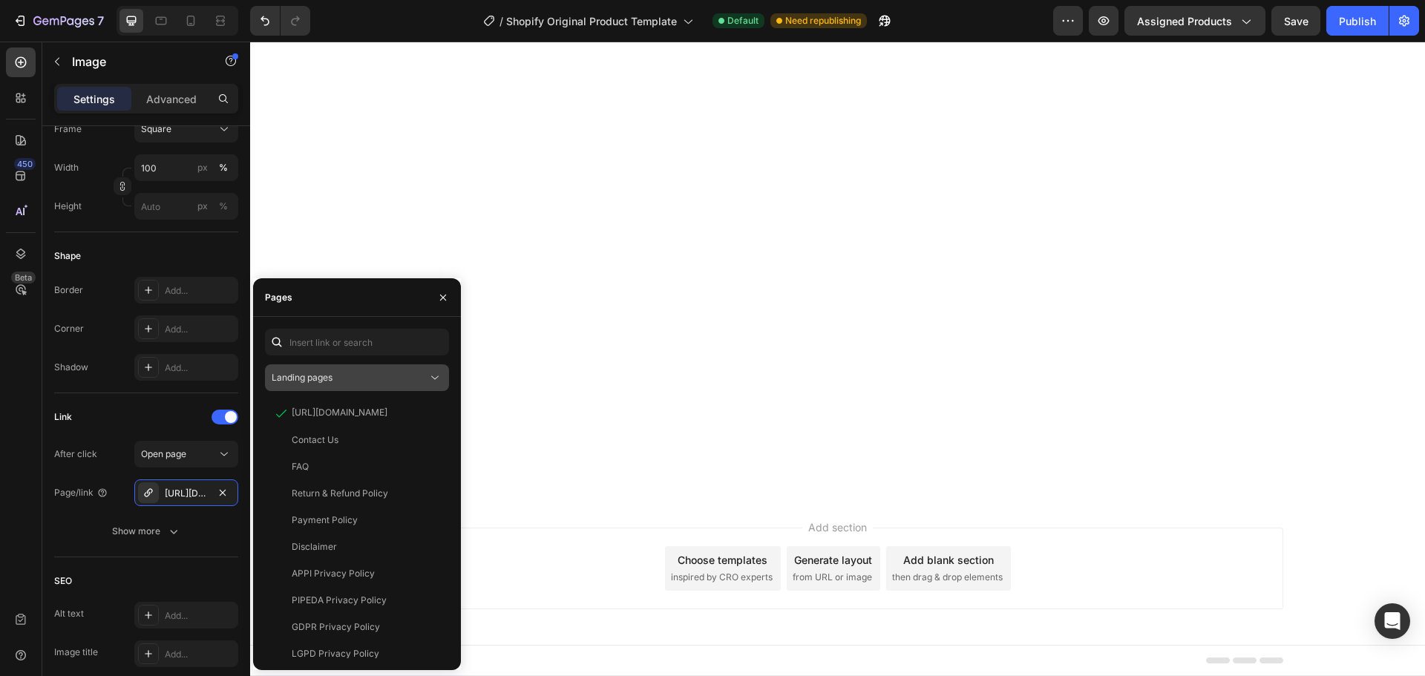
click at [330, 378] on span "Landing pages" at bounding box center [302, 377] width 61 height 11
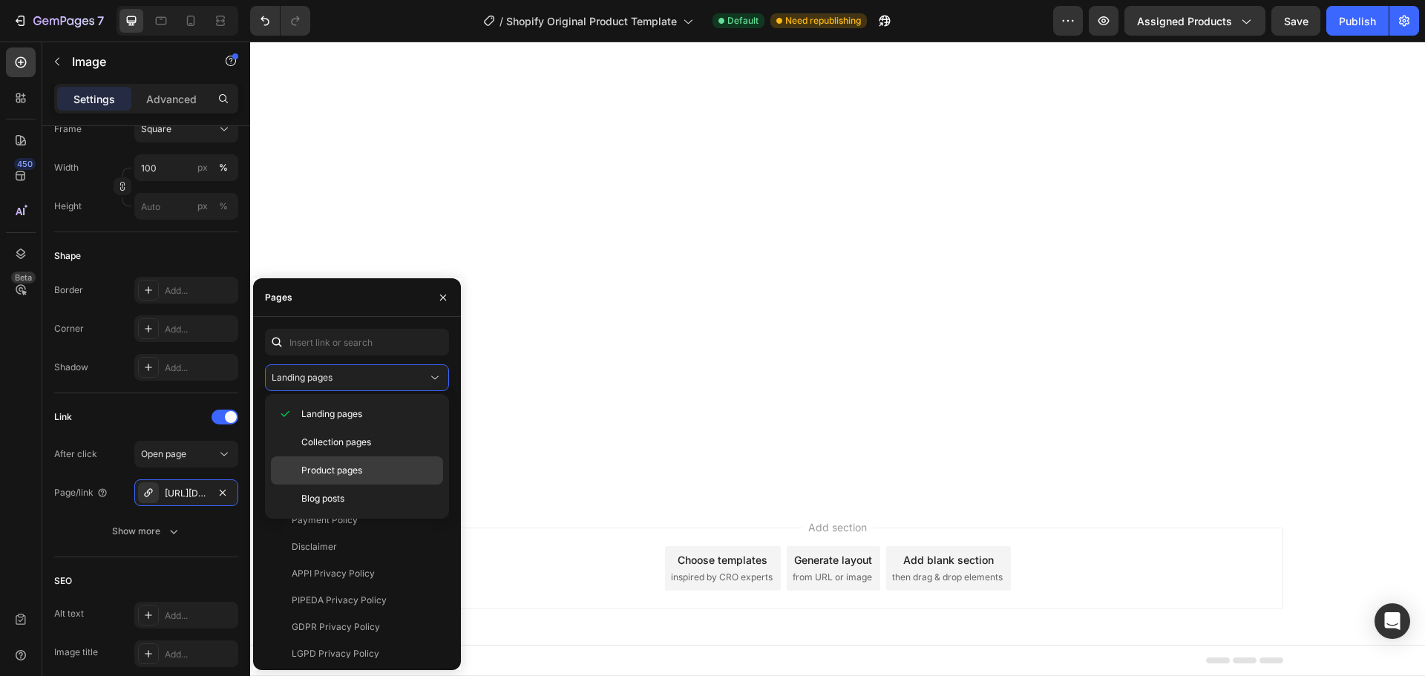
click at [347, 470] on span "Product pages" at bounding box center [331, 470] width 61 height 13
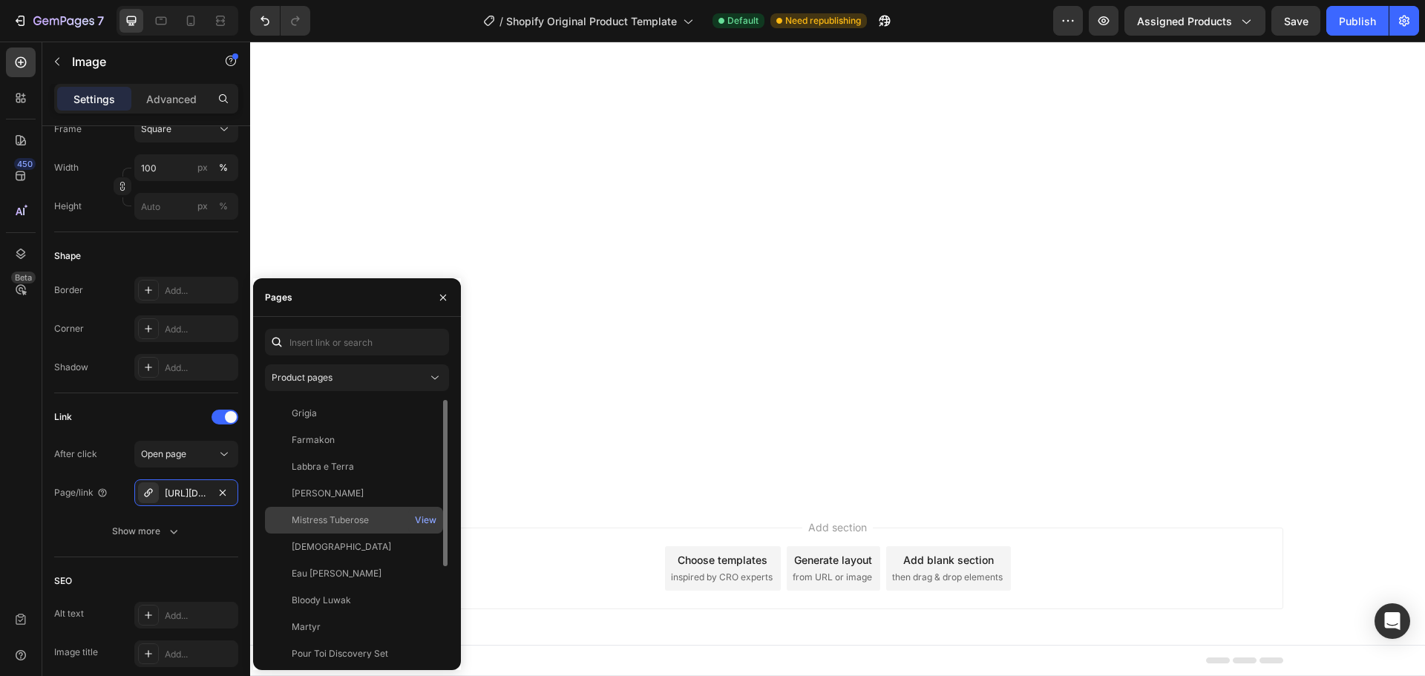
click at [341, 514] on div "Mistress Tuberose" at bounding box center [330, 520] width 77 height 13
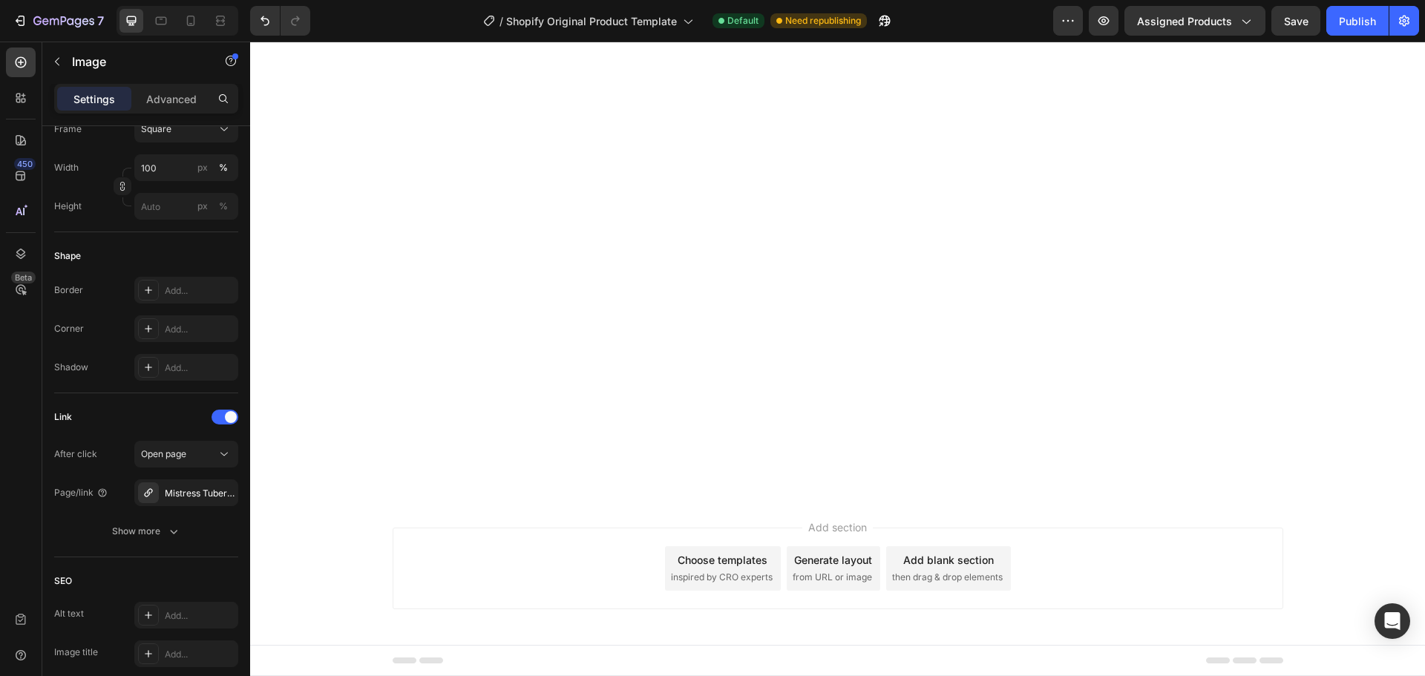
click at [19, 429] on div "450 Beta" at bounding box center [21, 327] width 30 height 558
click at [166, 484] on div "[URL][DOMAIN_NAME][PERSON_NAME]" at bounding box center [186, 493] width 104 height 27
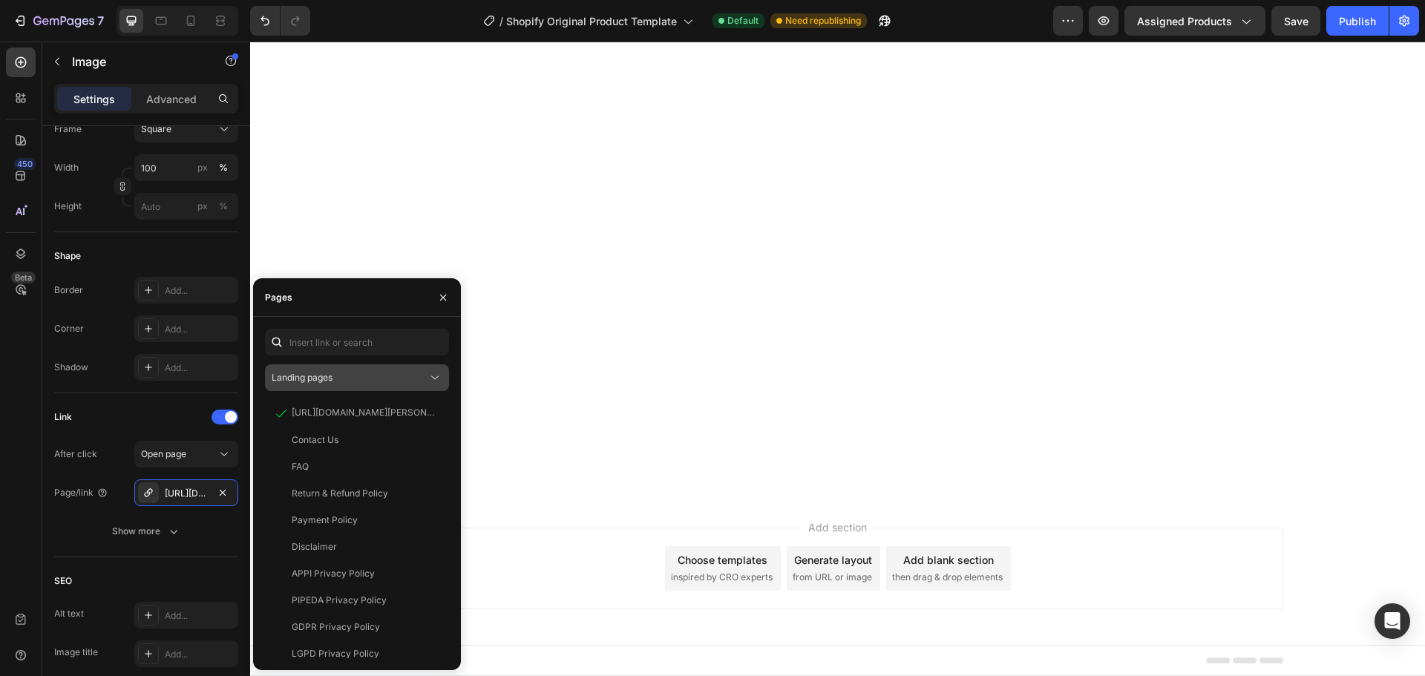
click at [293, 381] on span "Landing pages" at bounding box center [302, 377] width 61 height 11
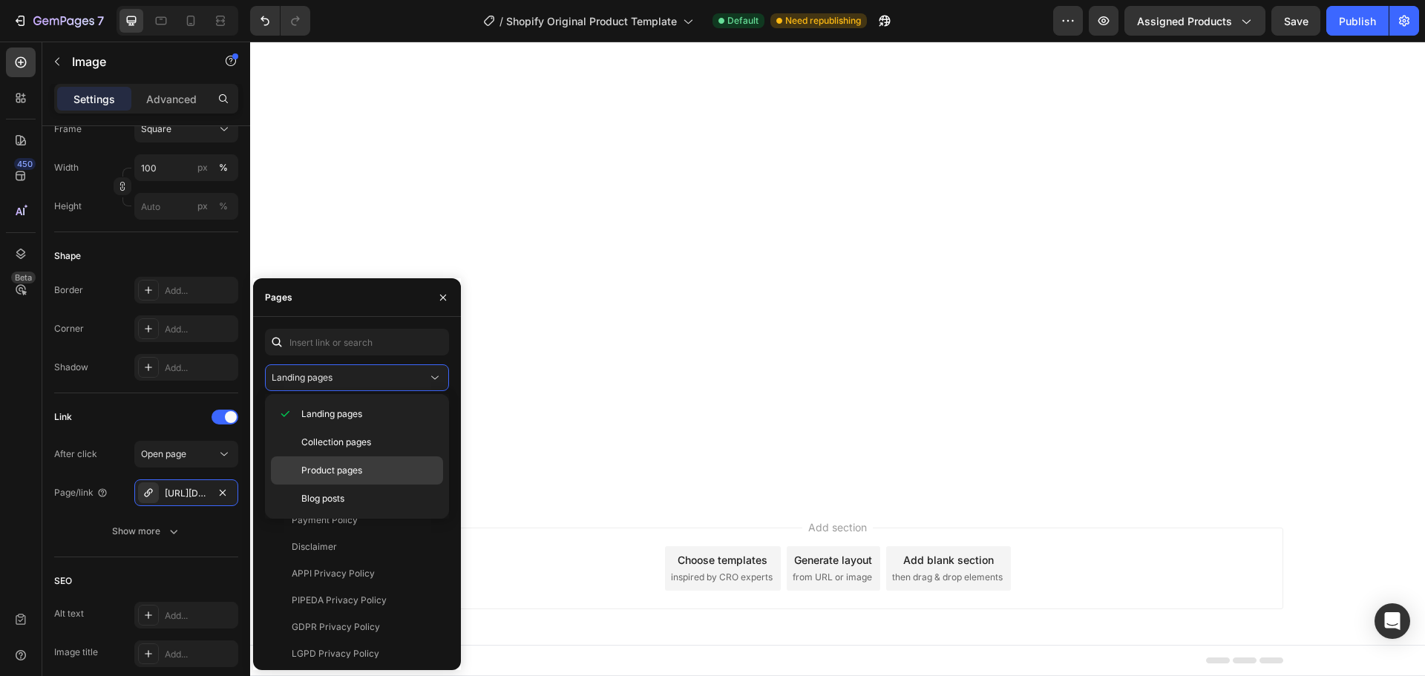
click at [301, 485] on div "Product pages" at bounding box center [357, 499] width 172 height 28
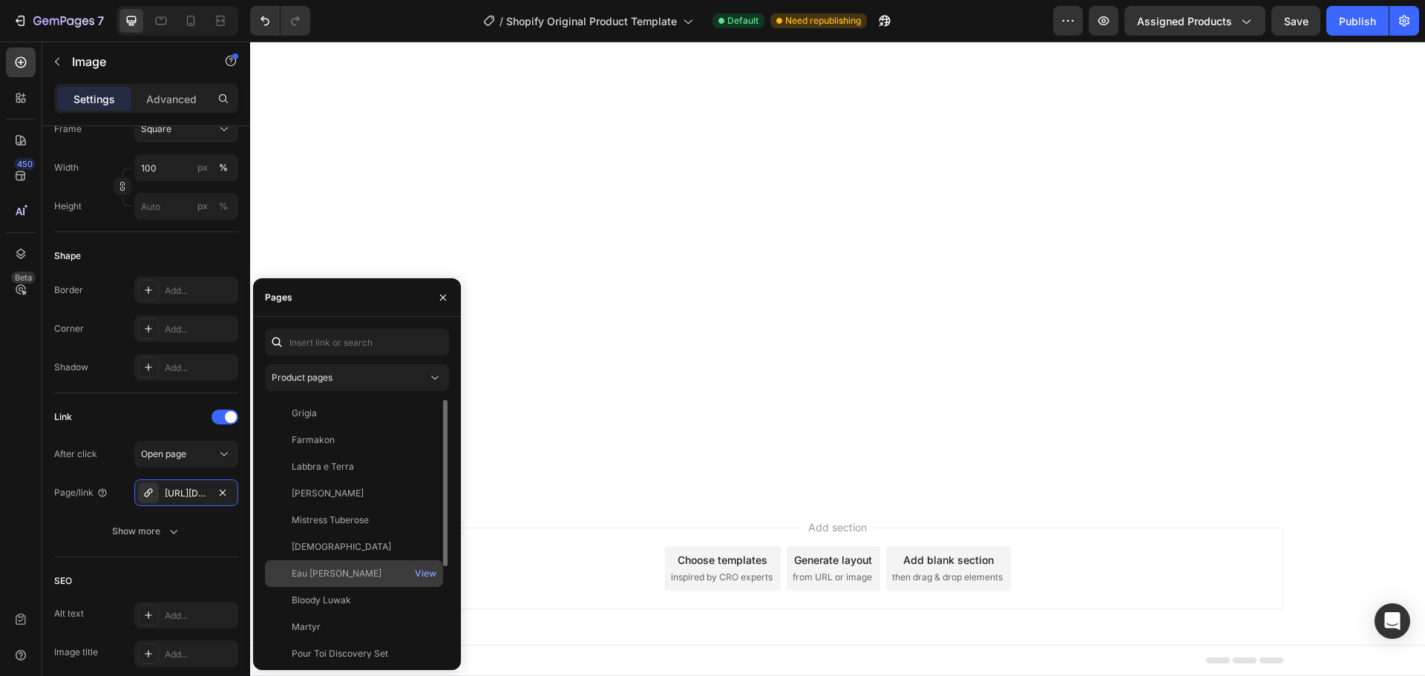
click at [318, 587] on div "Eau [PERSON_NAME] View" at bounding box center [354, 600] width 178 height 27
click at [0, 480] on div "450 Beta" at bounding box center [21, 359] width 42 height 635
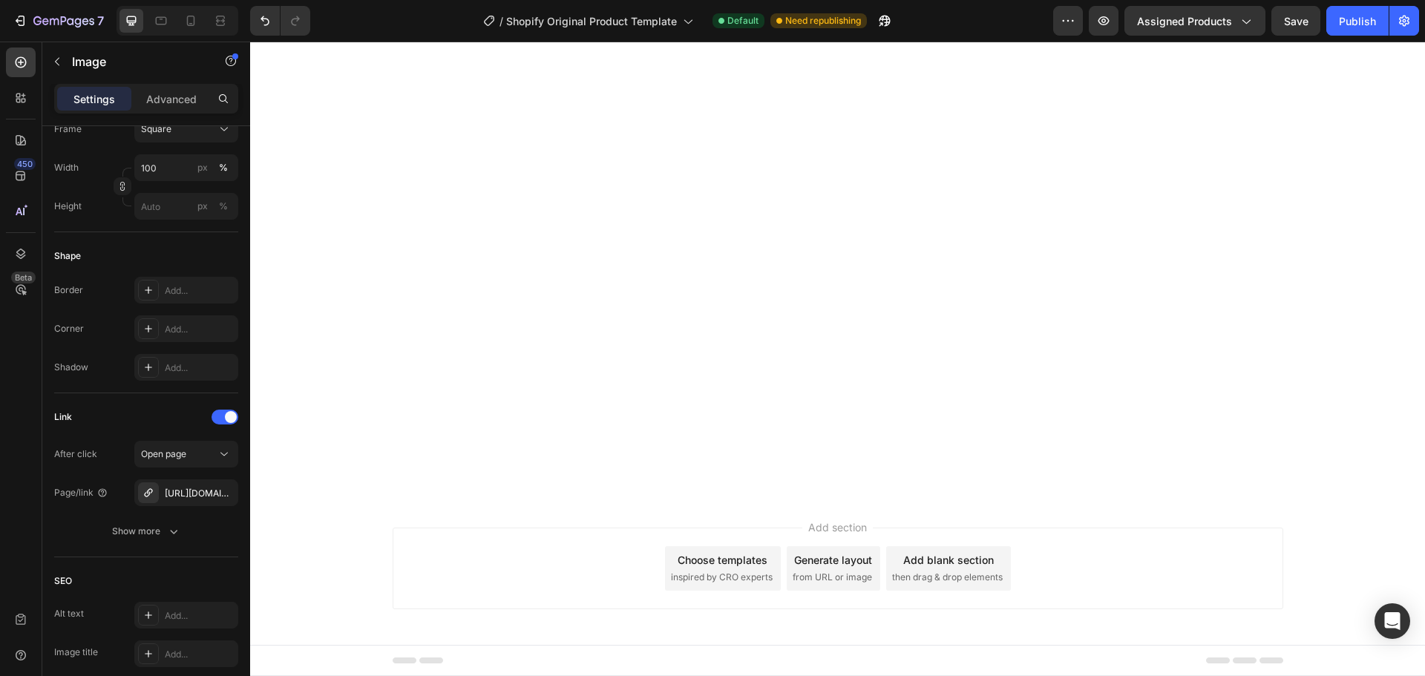
click at [164, 497] on div "[URL][DOMAIN_NAME]" at bounding box center [186, 493] width 104 height 27
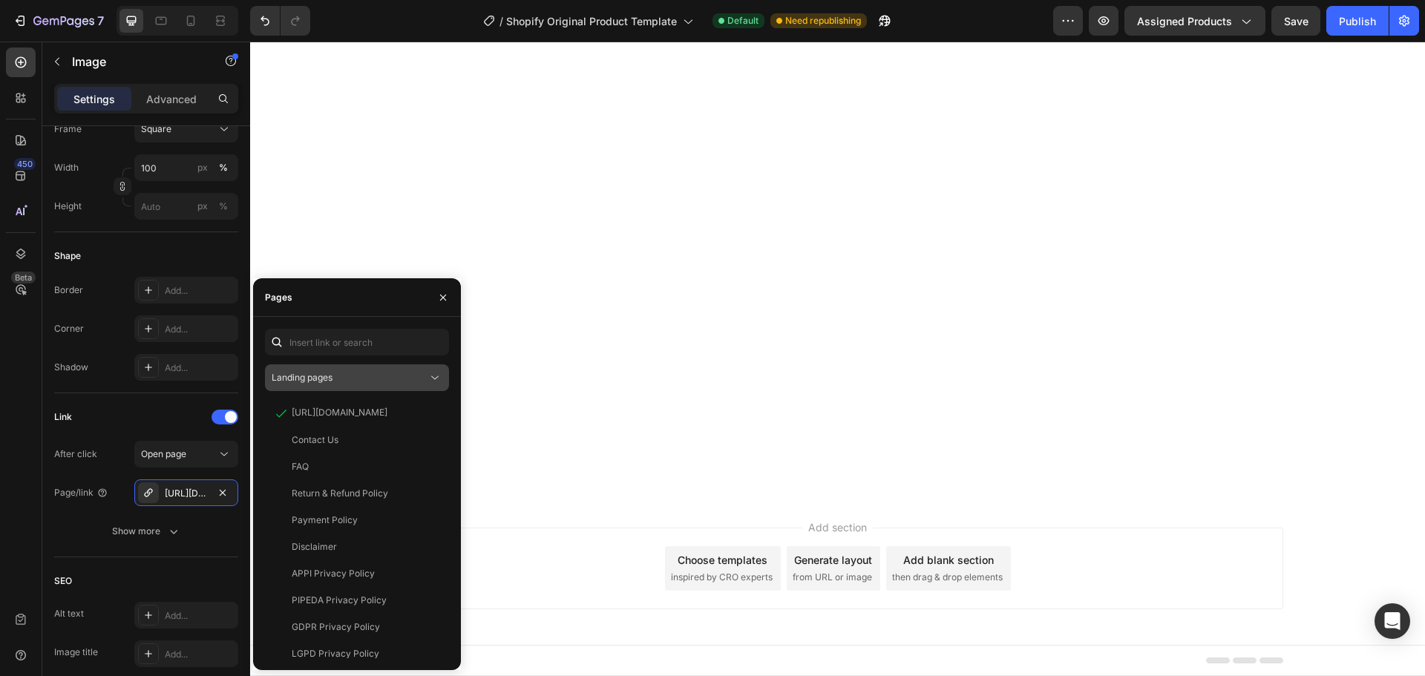
click at [336, 382] on div "Landing pages" at bounding box center [350, 377] width 156 height 13
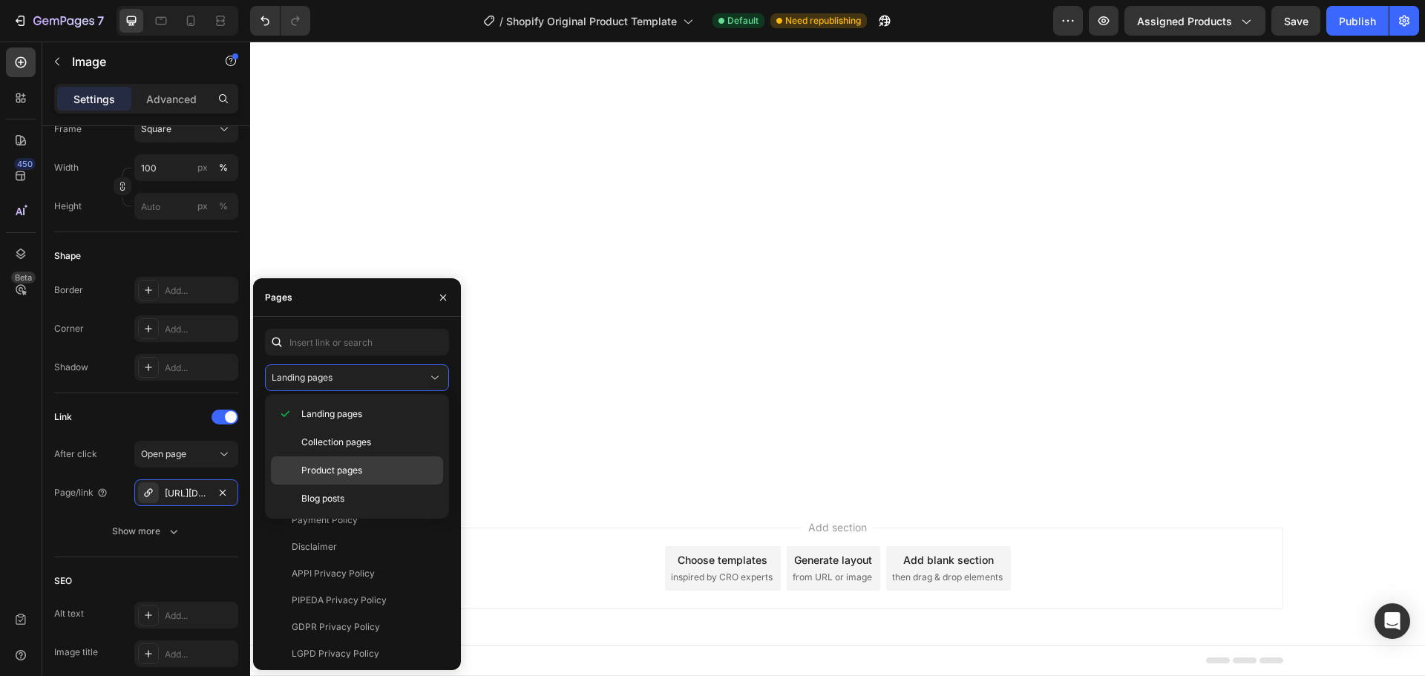
click at [330, 485] on div "Product pages" at bounding box center [357, 499] width 172 height 28
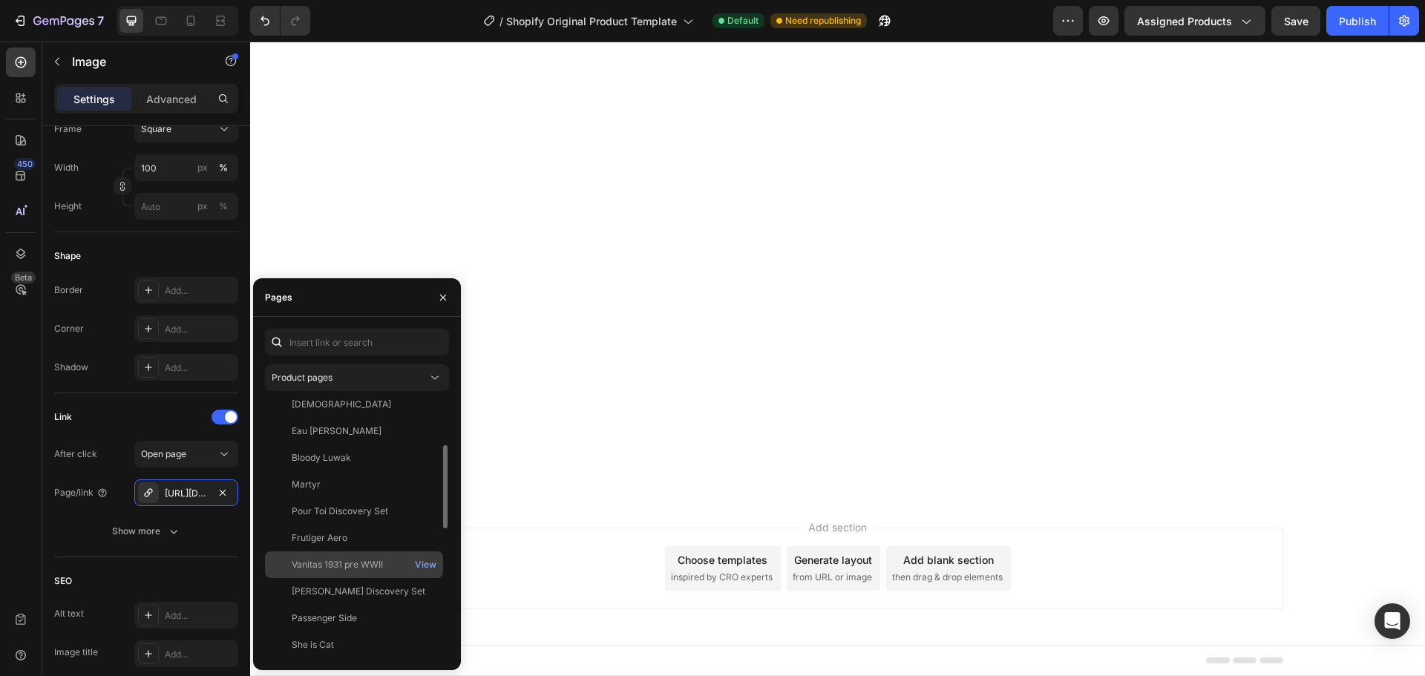
scroll to position [217, 0]
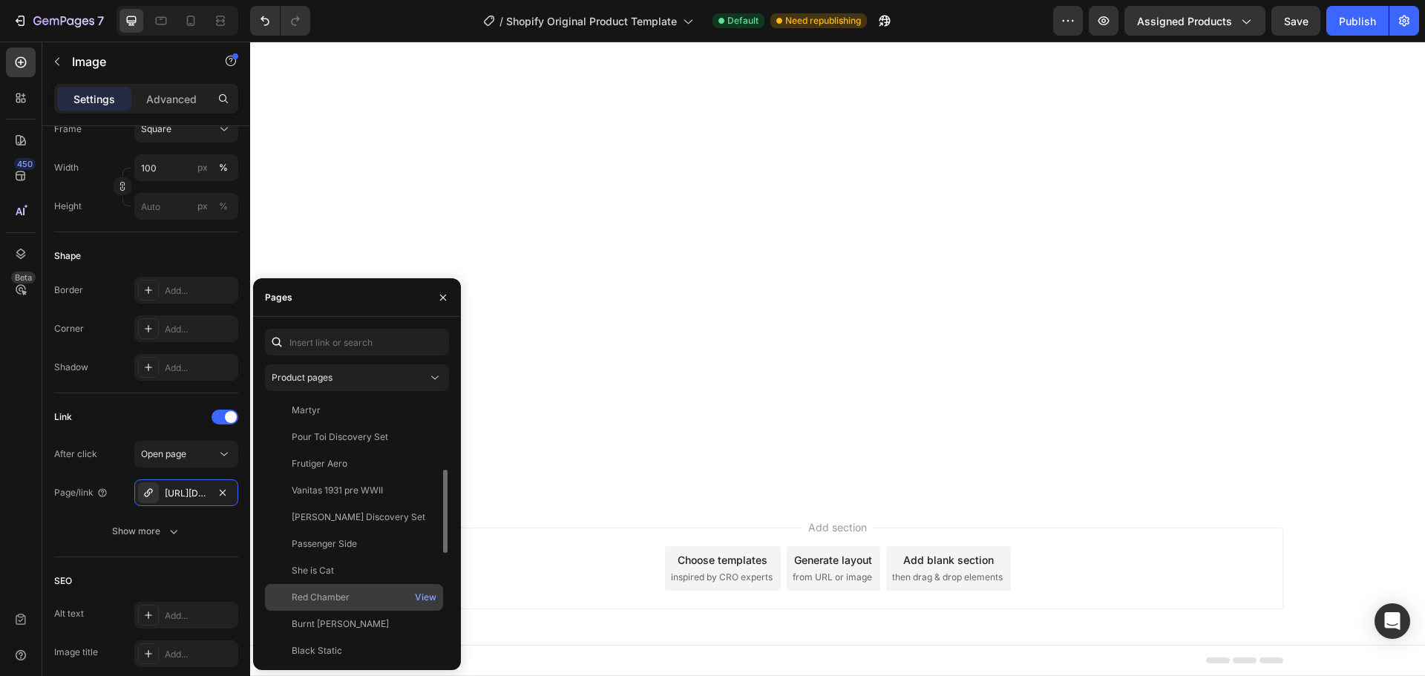
click at [331, 611] on div "Red Chamber View" at bounding box center [354, 624] width 178 height 27
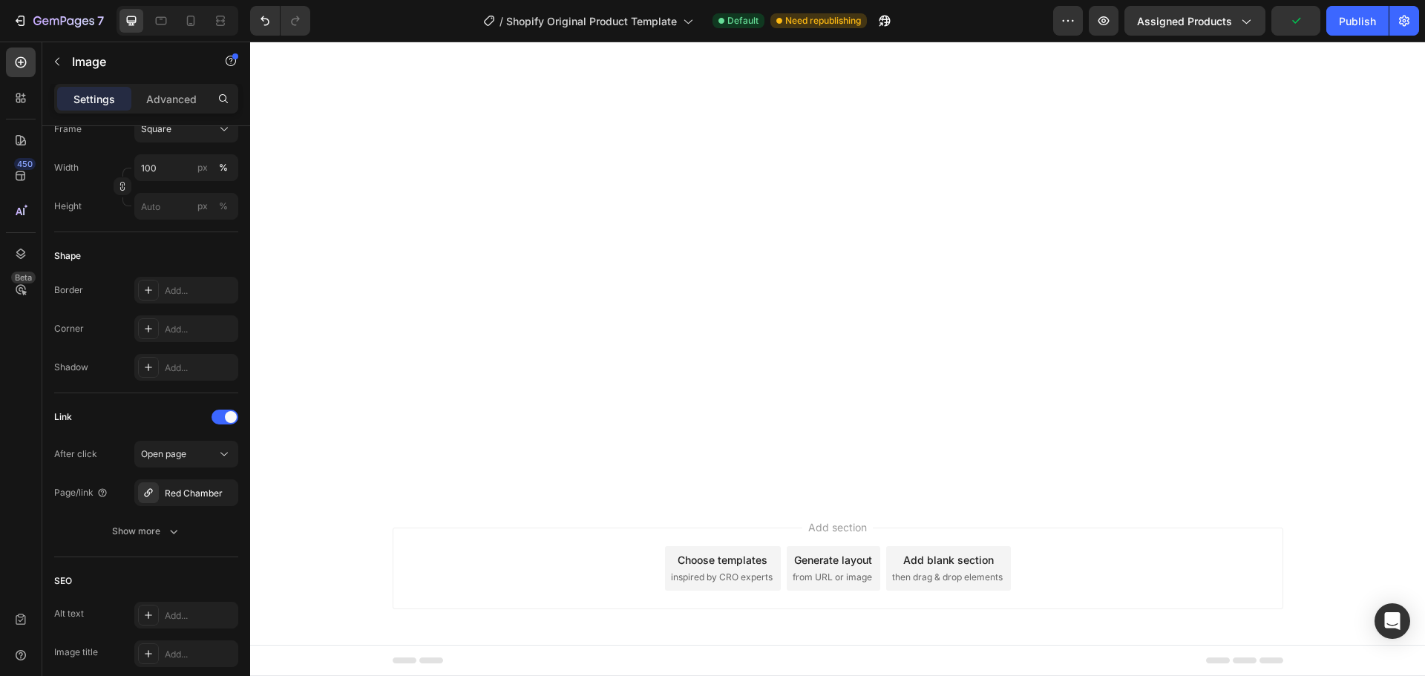
click at [36, 421] on div "450 Beta" at bounding box center [21, 359] width 42 height 635
click at [177, 500] on div "[URL][DOMAIN_NAME]" at bounding box center [186, 493] width 43 height 13
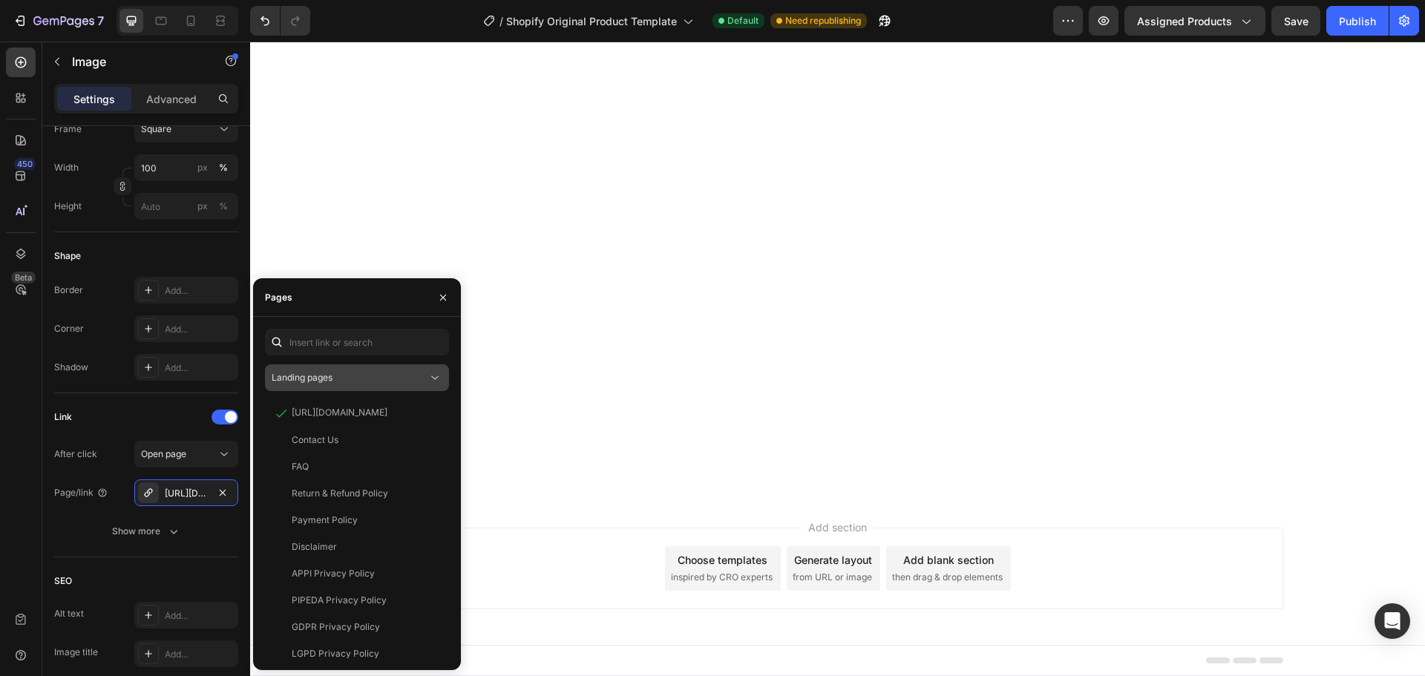
click at [333, 382] on span "Landing pages" at bounding box center [302, 377] width 61 height 11
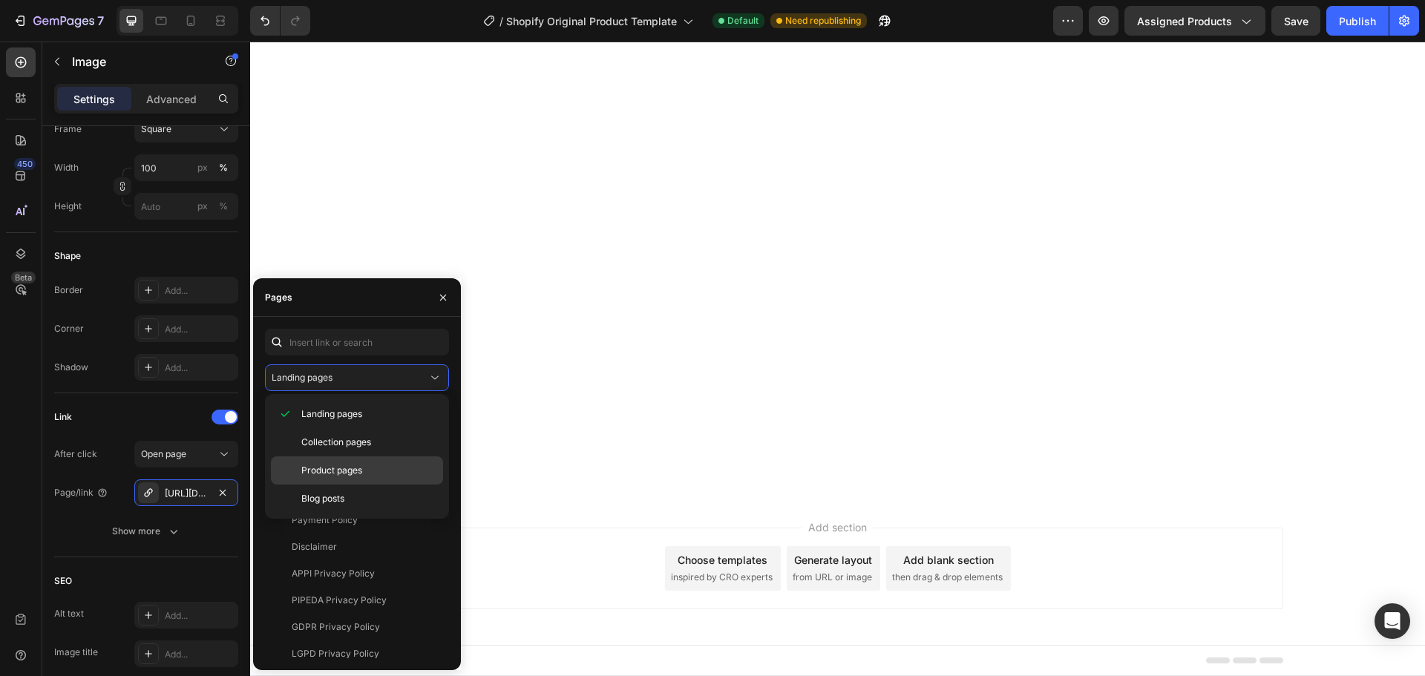
click at [353, 473] on span "Product pages" at bounding box center [331, 470] width 61 height 13
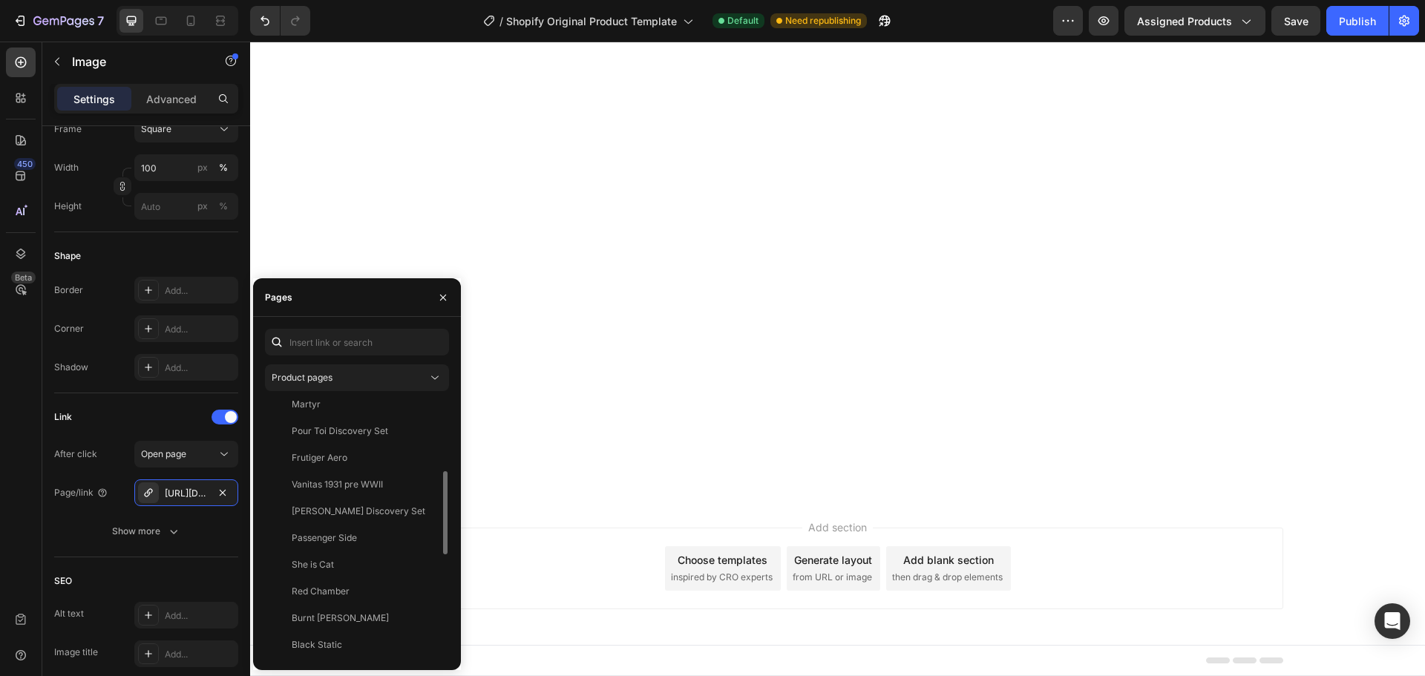
scroll to position [297, 0]
click at [344, 490] on div "She is Cat" at bounding box center [354, 490] width 166 height 13
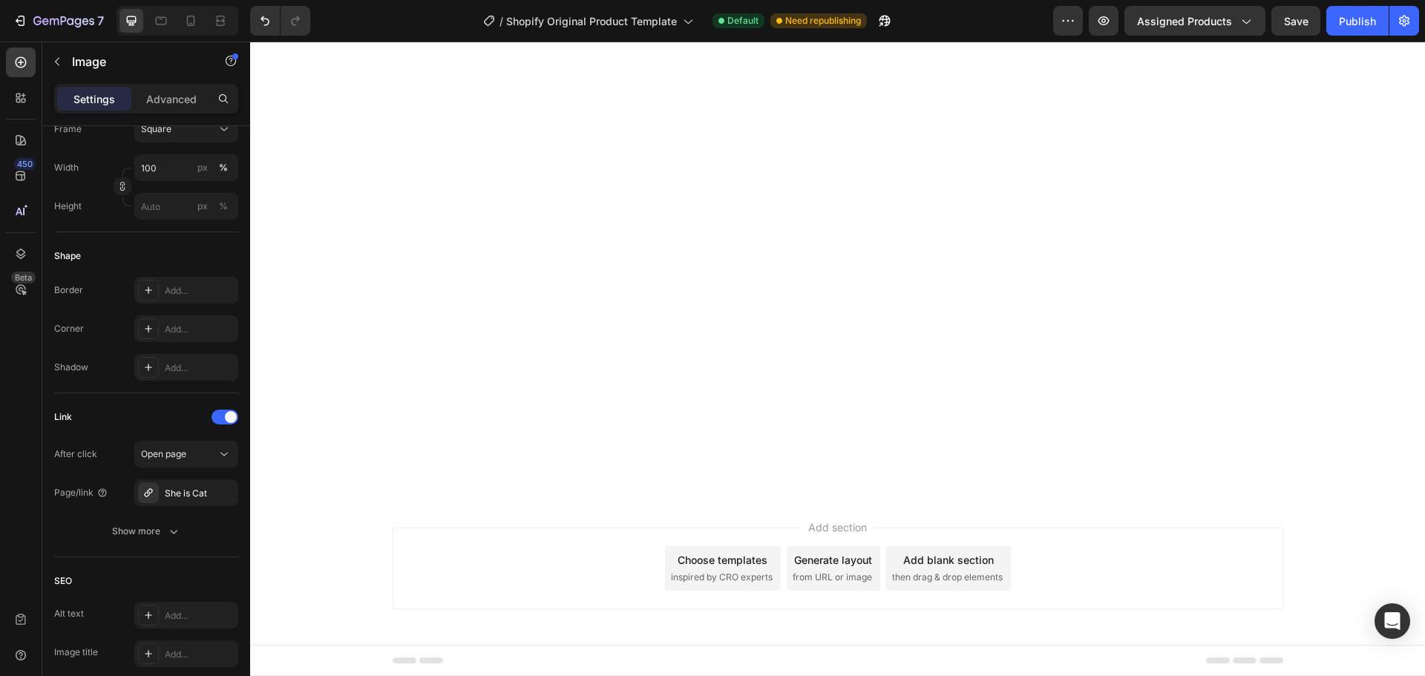
click at [27, 453] on div "450 Beta" at bounding box center [21, 327] width 30 height 558
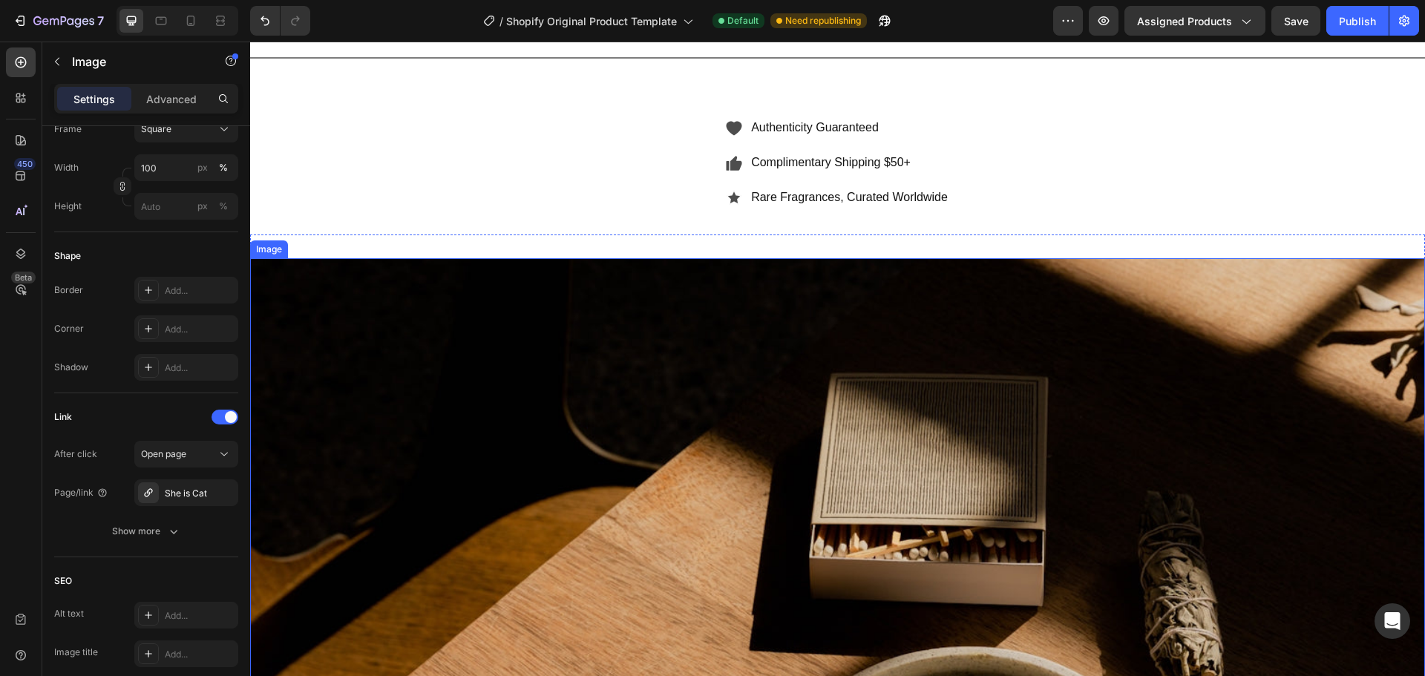
scroll to position [5123, 0]
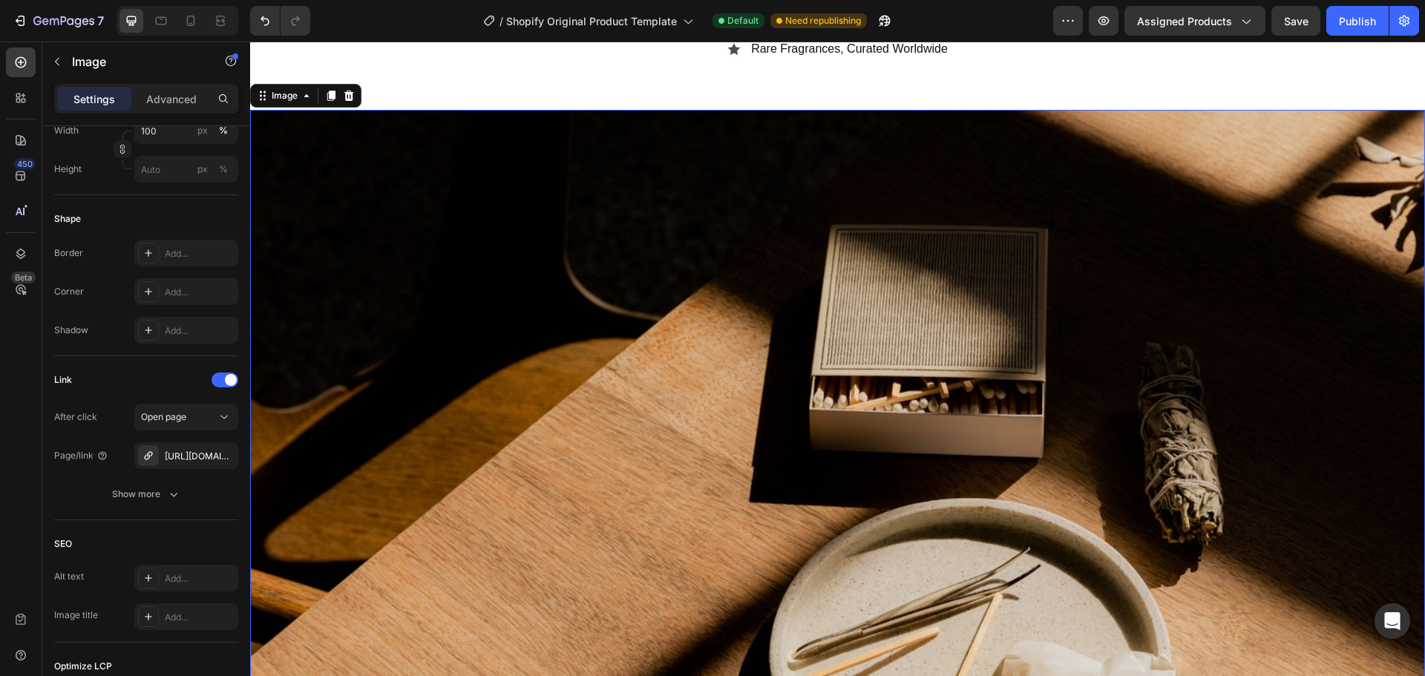
click at [573, 351] on img at bounding box center [837, 501] width 1175 height 783
click at [166, 461] on div "[URL][DOMAIN_NAME]" at bounding box center [186, 456] width 43 height 13
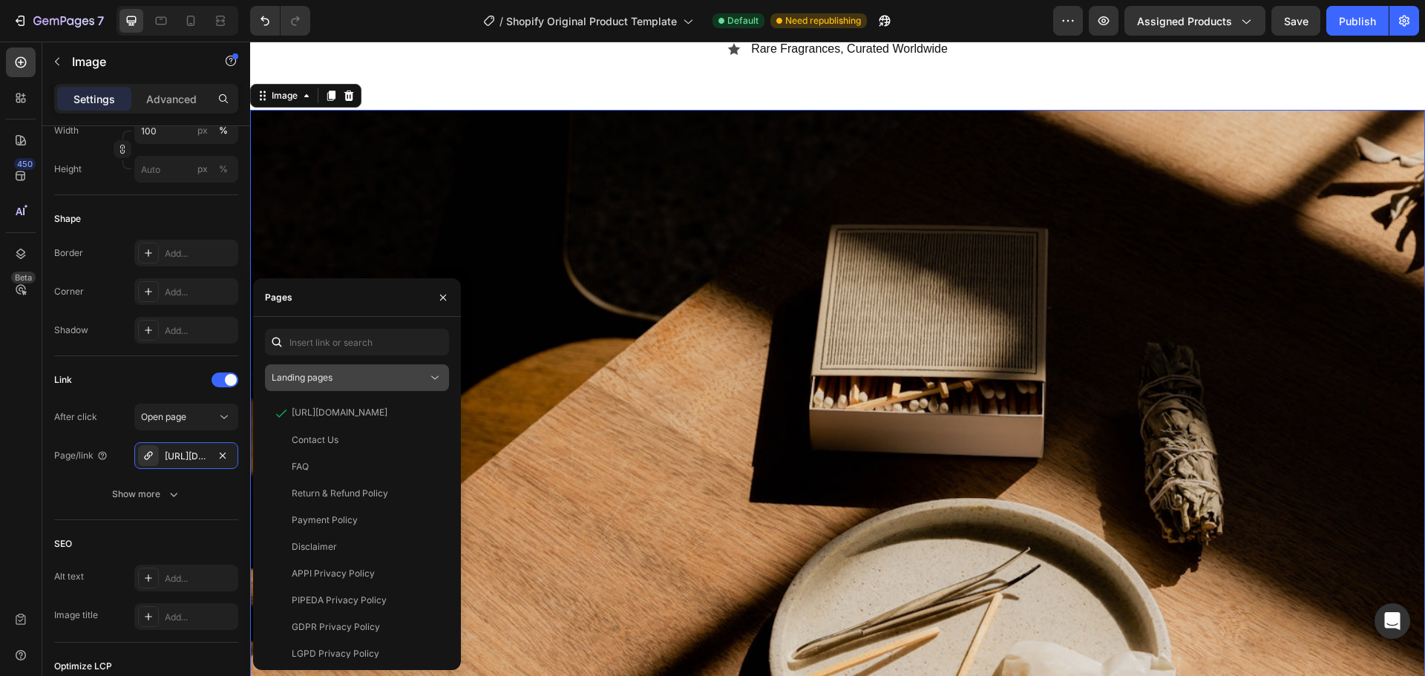
click at [318, 383] on span "Landing pages" at bounding box center [302, 377] width 61 height 13
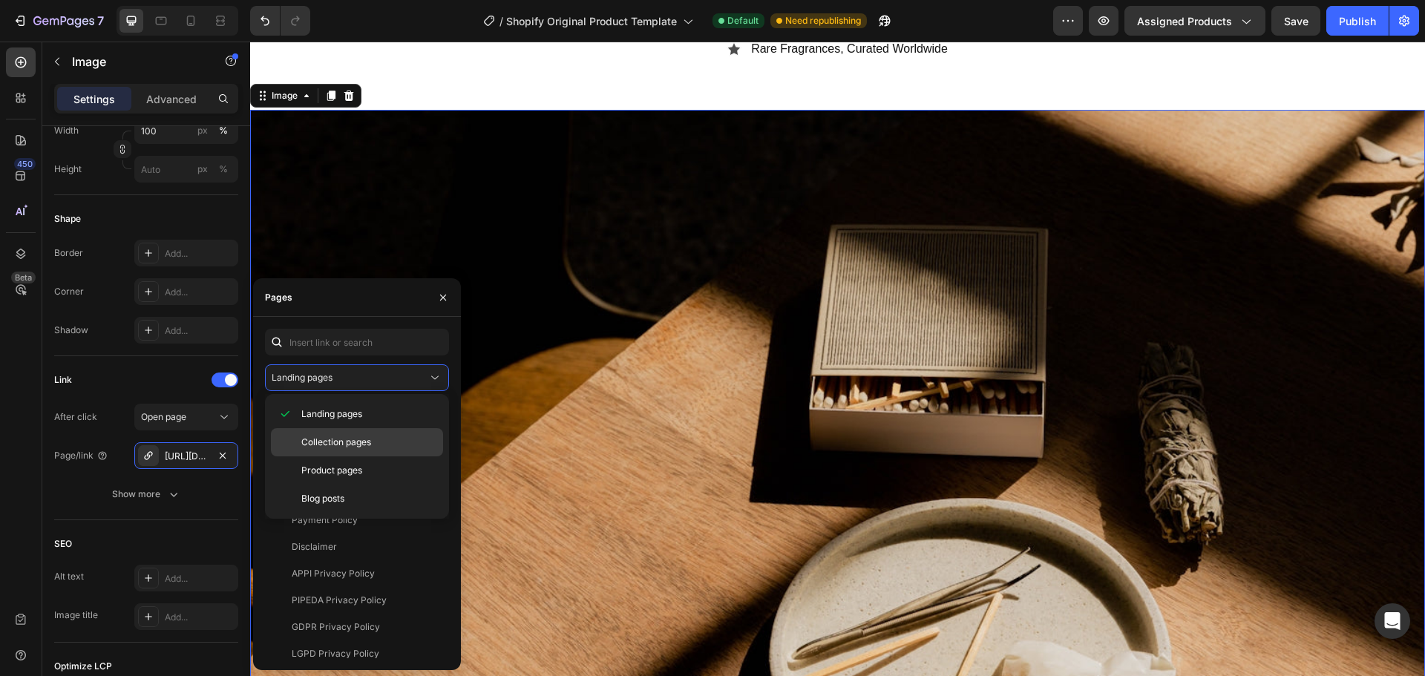
click at [323, 436] on span "Collection pages" at bounding box center [336, 442] width 70 height 13
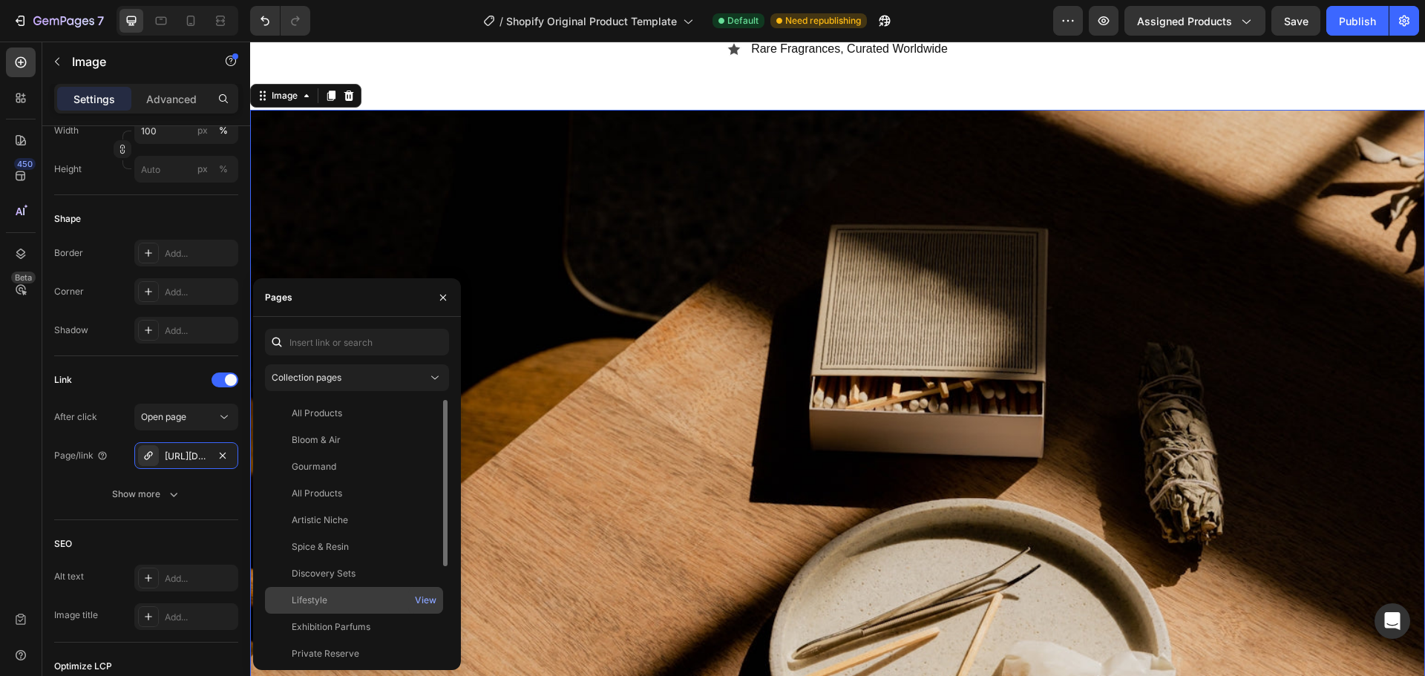
click at [326, 595] on div "Lifestyle" at bounding box center [310, 600] width 36 height 13
click at [12, 397] on div "450 Beta" at bounding box center [21, 327] width 30 height 558
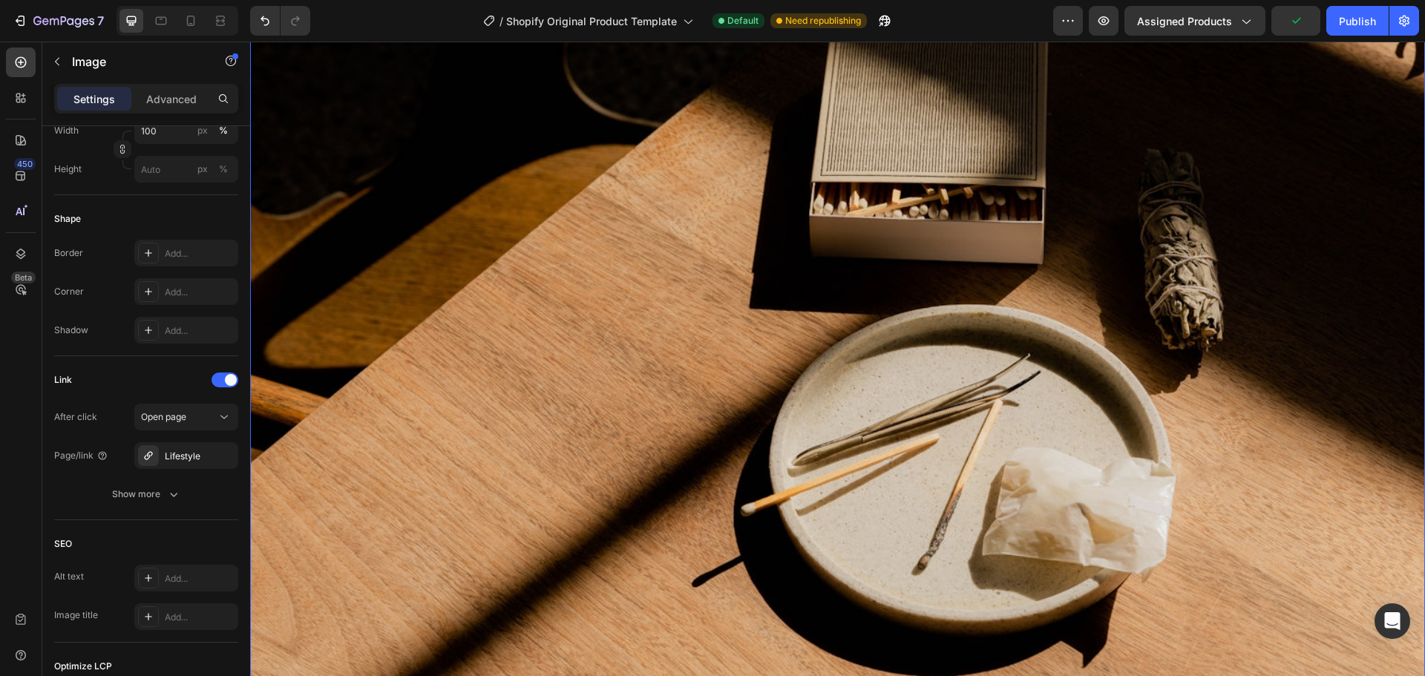
scroll to position [5534, 0]
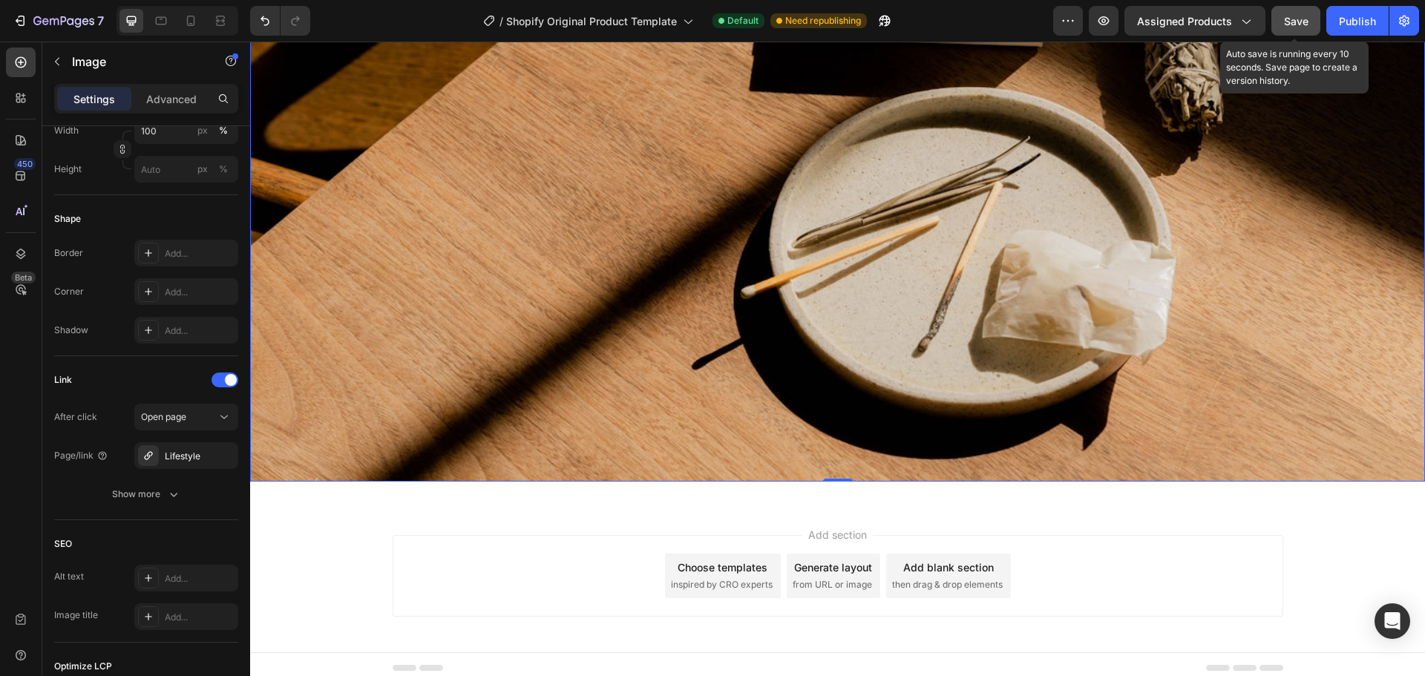
click at [1293, 26] on span "Save" at bounding box center [1296, 21] width 24 height 13
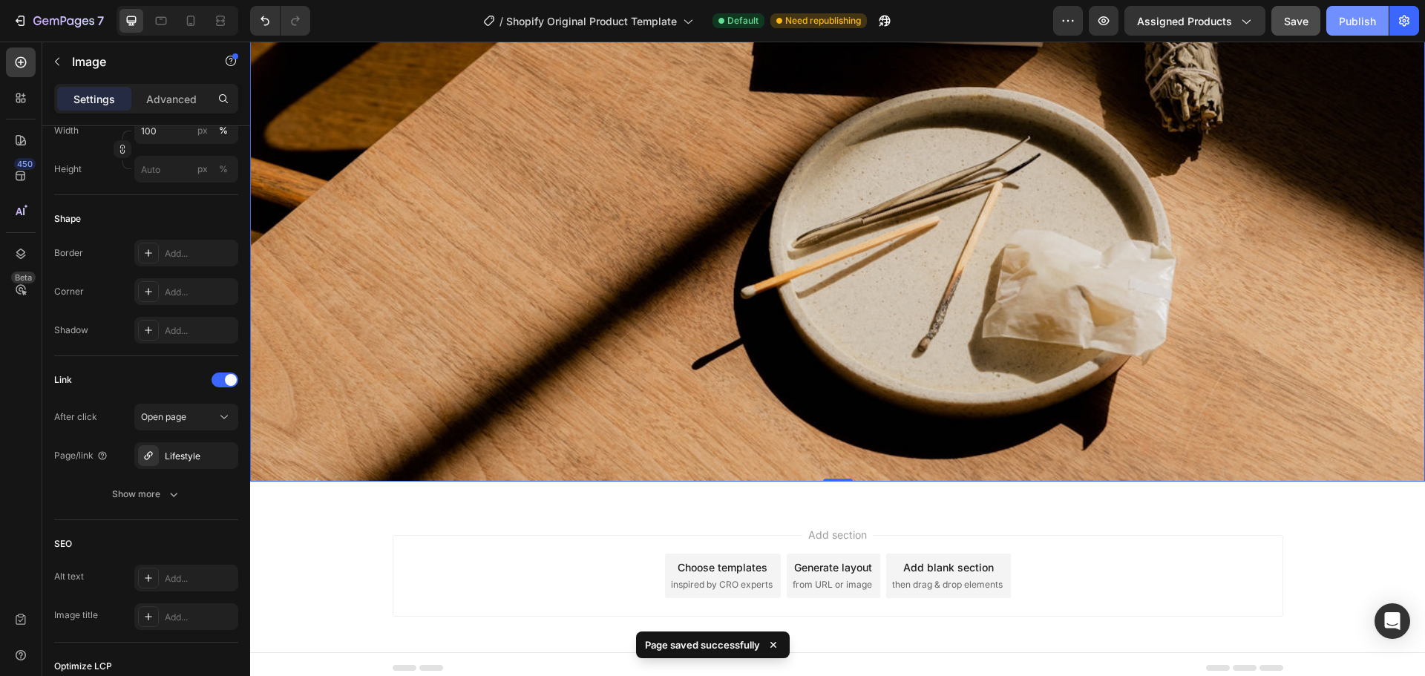
click at [1353, 27] on div "Publish" at bounding box center [1357, 21] width 37 height 16
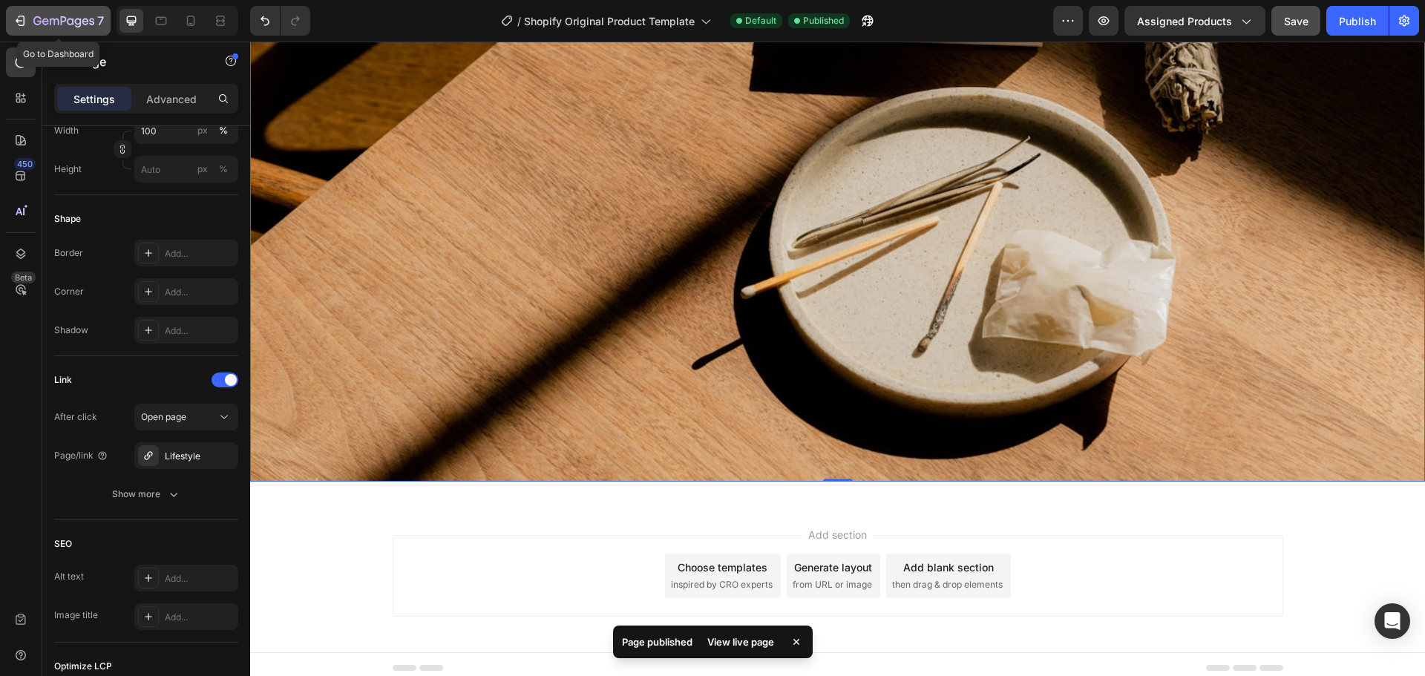
click at [23, 19] on icon "button" at bounding box center [20, 20] width 15 height 15
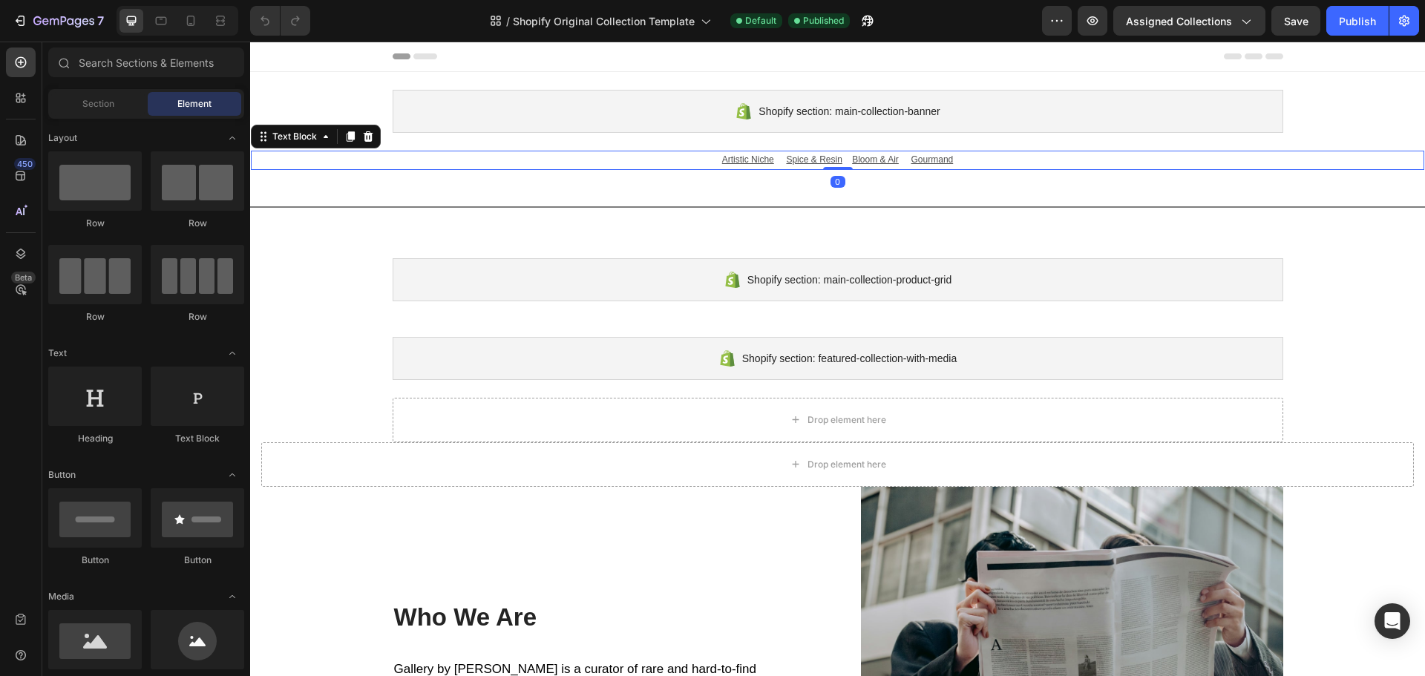
click at [734, 162] on u "artistic niche" at bounding box center [748, 159] width 52 height 10
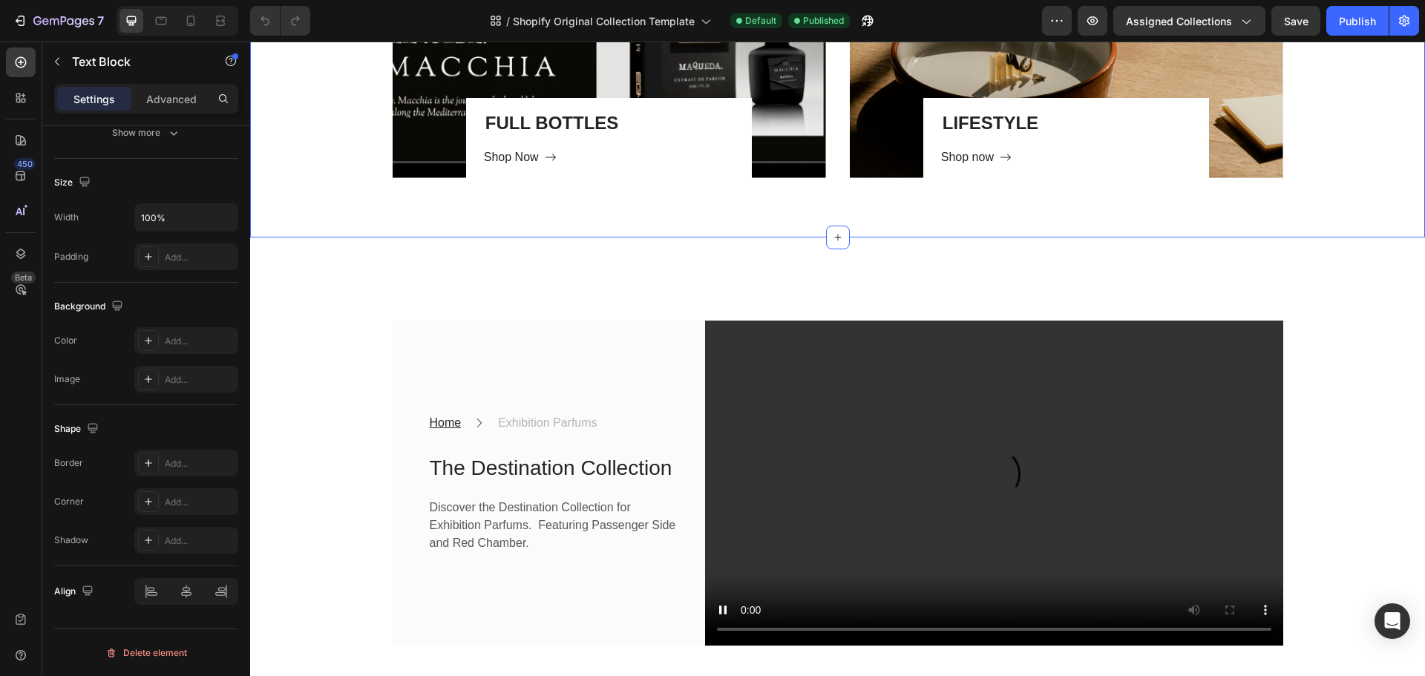
scroll to position [1359, 0]
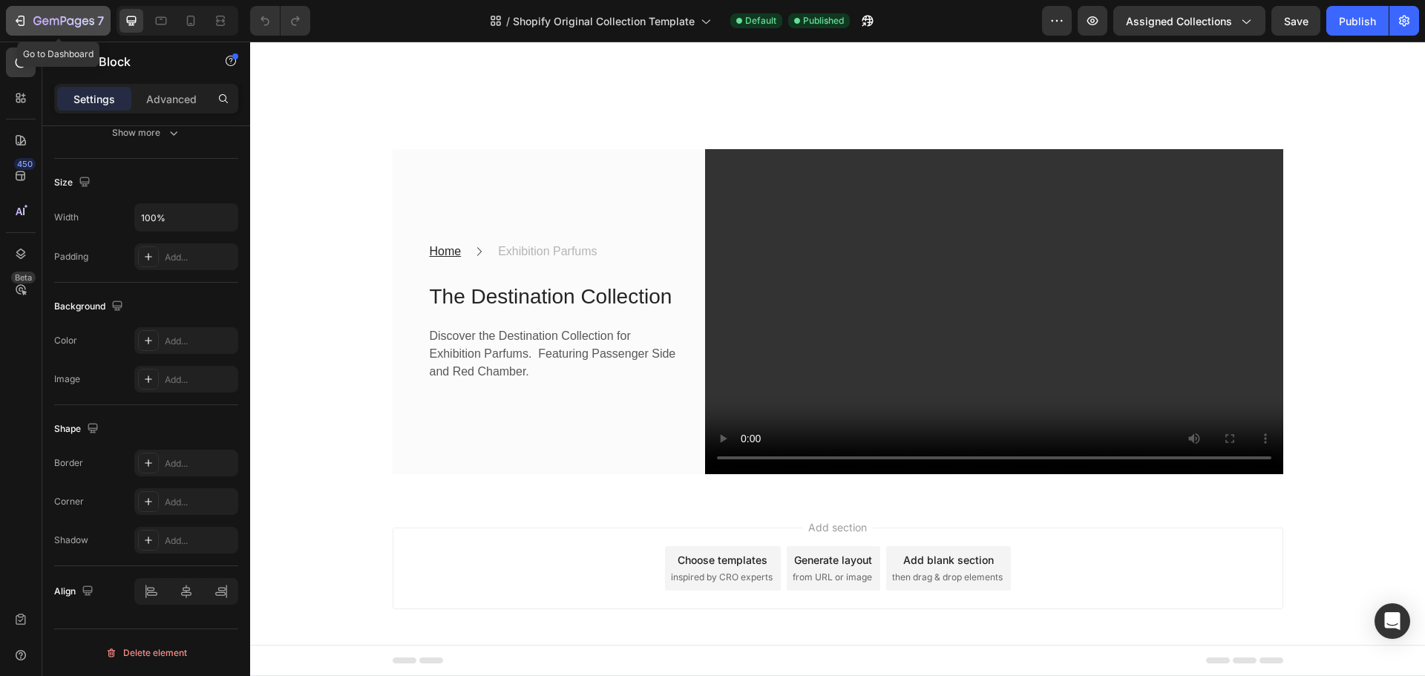
click at [24, 18] on icon "button" at bounding box center [22, 21] width 7 height 10
